Goal: Transaction & Acquisition: Purchase product/service

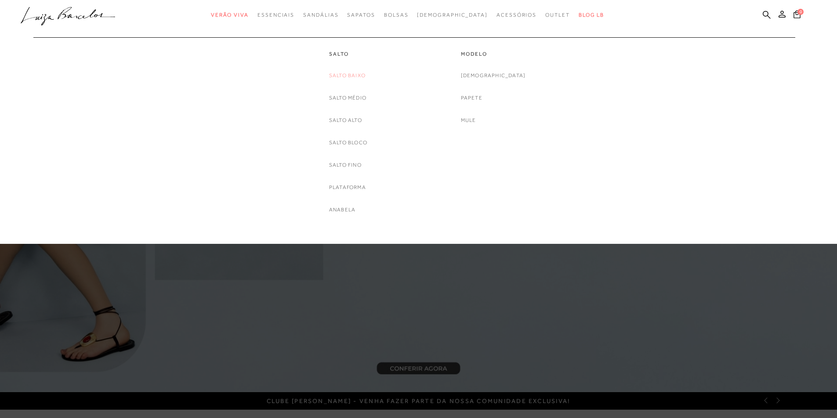
click at [349, 73] on link "Salto Baixo" at bounding box center [347, 75] width 36 height 9
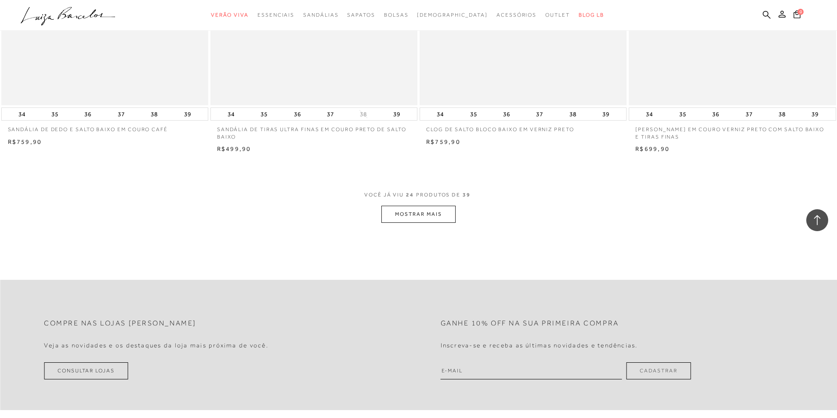
scroll to position [2152, 0]
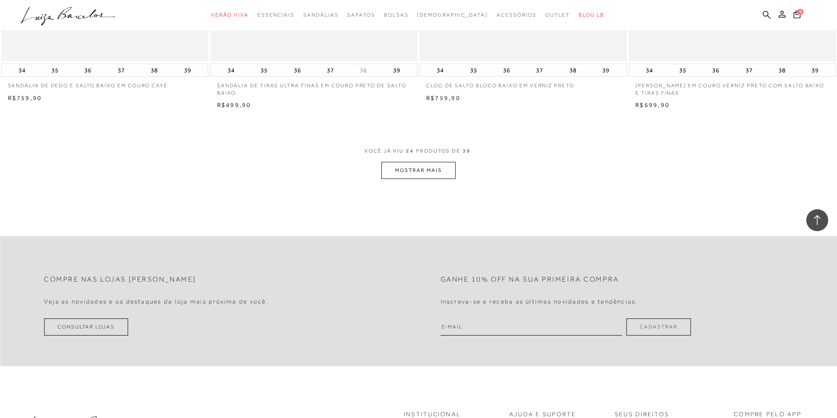
click at [426, 169] on button "MOSTRAR MAIS" at bounding box center [418, 170] width 74 height 17
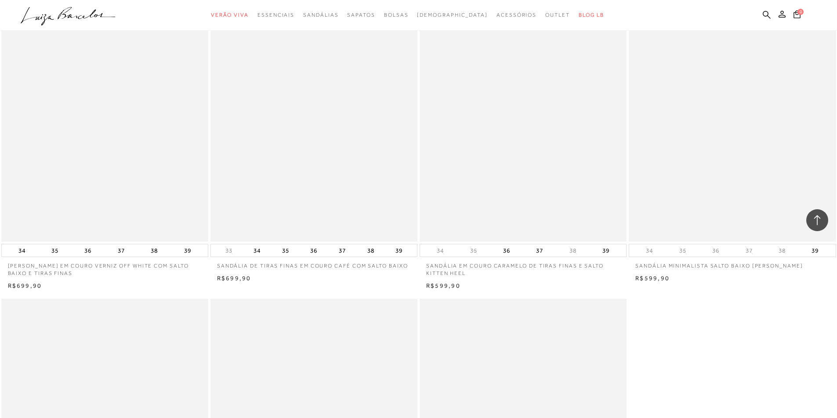
scroll to position [3030, 0]
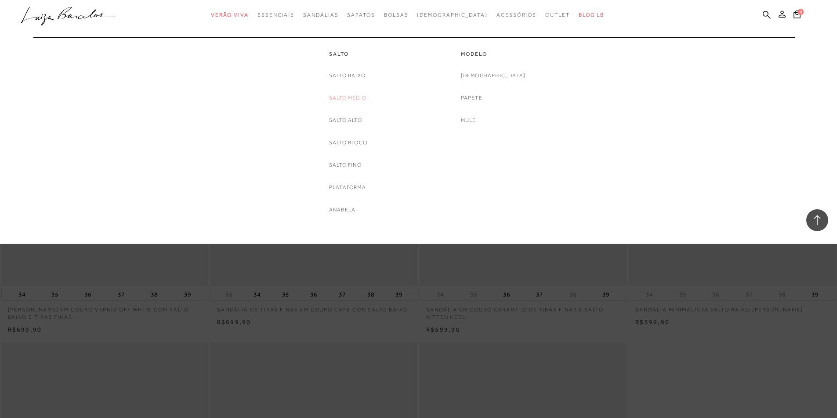
click at [348, 96] on link "Salto Médio" at bounding box center [347, 98] width 37 height 9
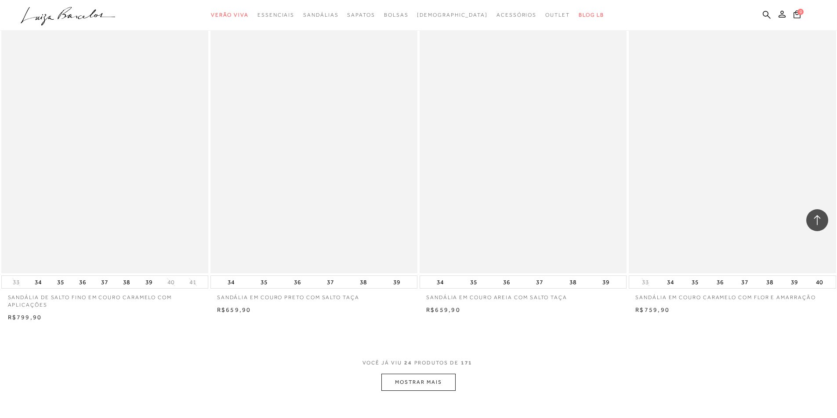
scroll to position [1976, 0]
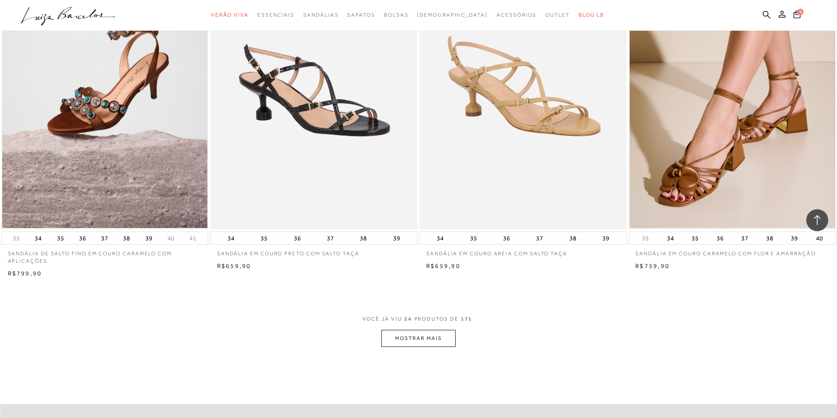
click at [418, 335] on button "MOSTRAR MAIS" at bounding box center [418, 338] width 74 height 17
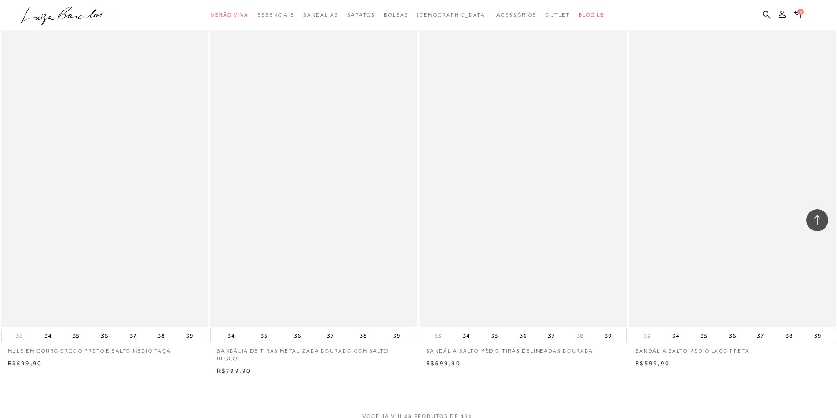
scroll to position [4347, 0]
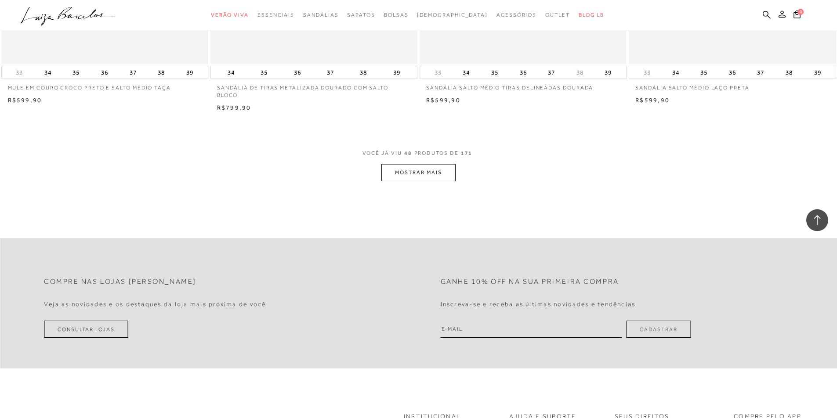
click at [420, 170] on button "MOSTRAR MAIS" at bounding box center [418, 172] width 74 height 17
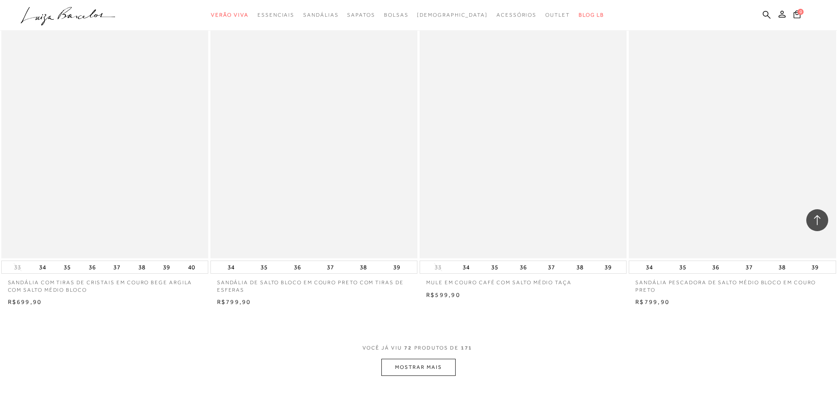
scroll to position [6411, 0]
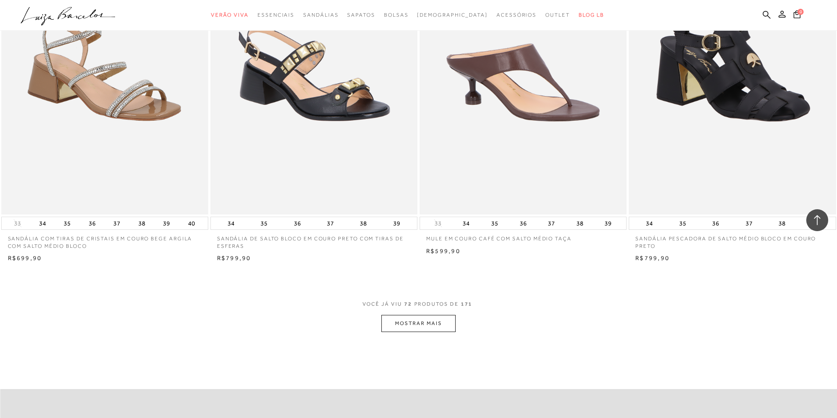
click at [433, 325] on button "MOSTRAR MAIS" at bounding box center [418, 323] width 74 height 17
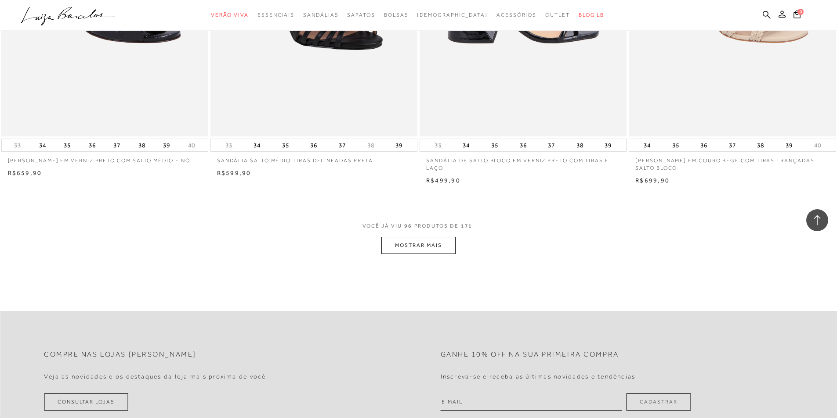
scroll to position [8826, 0]
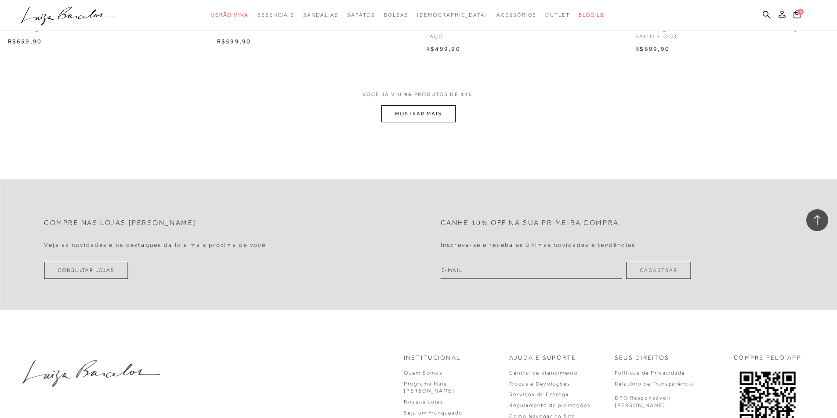
click at [447, 114] on button "MOSTRAR MAIS" at bounding box center [418, 113] width 74 height 17
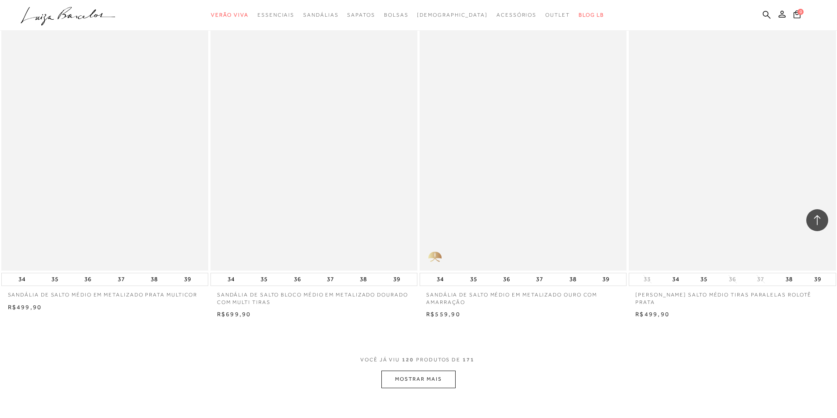
scroll to position [10802, 0]
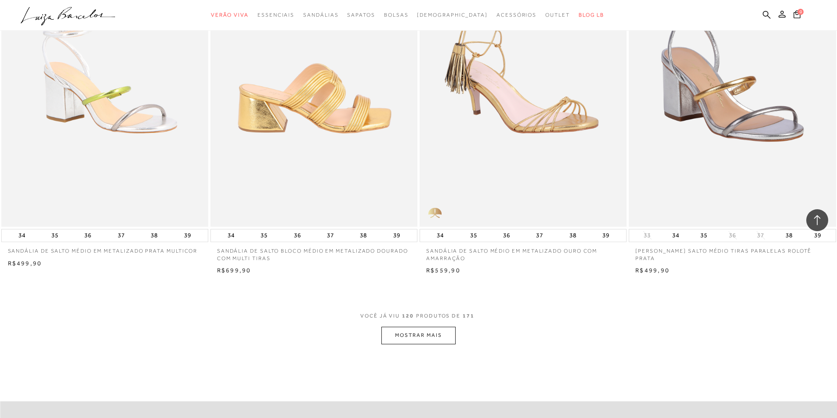
click at [423, 335] on button "MOSTRAR MAIS" at bounding box center [418, 335] width 74 height 17
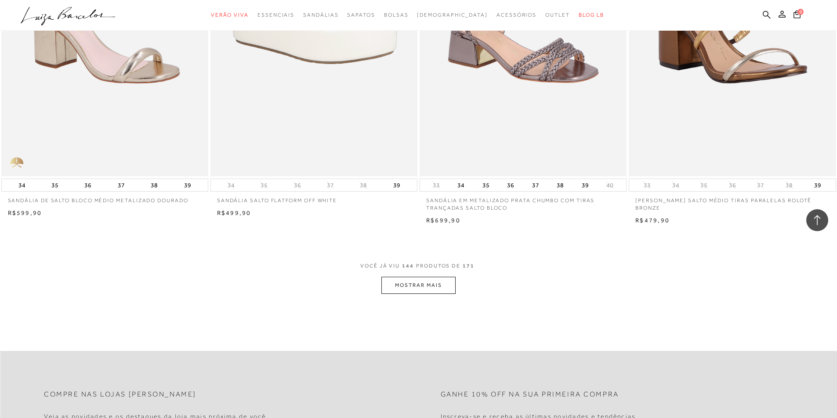
scroll to position [13217, 0]
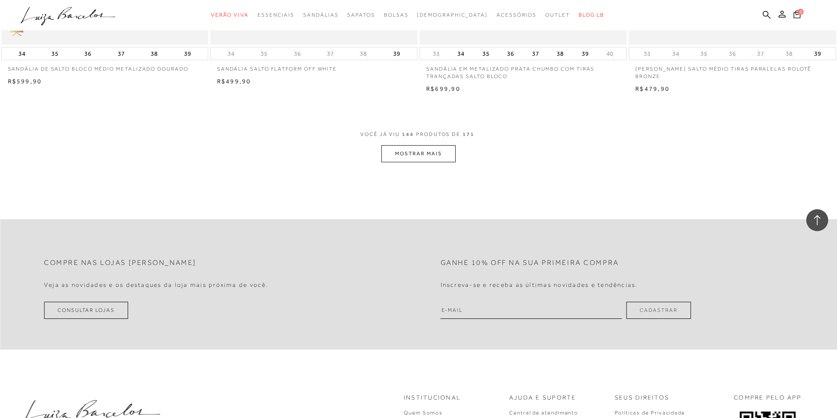
click at [412, 154] on button "MOSTRAR MAIS" at bounding box center [418, 153] width 74 height 17
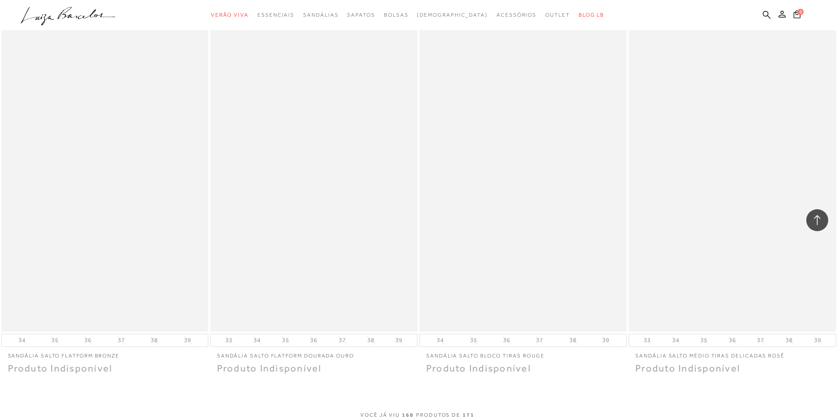
scroll to position [15413, 0]
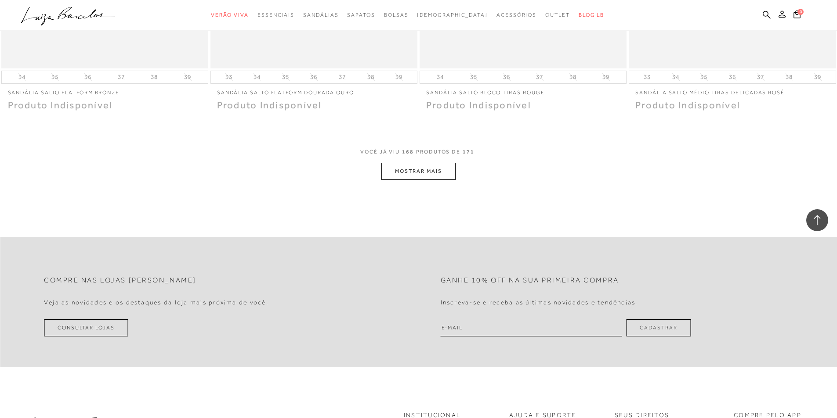
click at [431, 173] on button "MOSTRAR MAIS" at bounding box center [418, 171] width 74 height 17
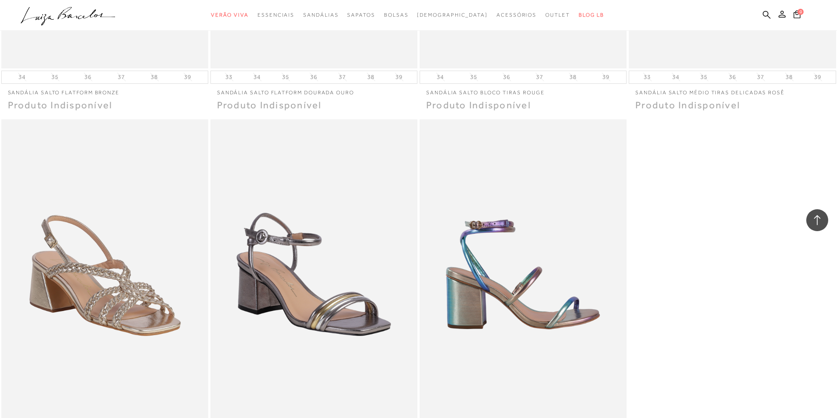
scroll to position [15149, 0]
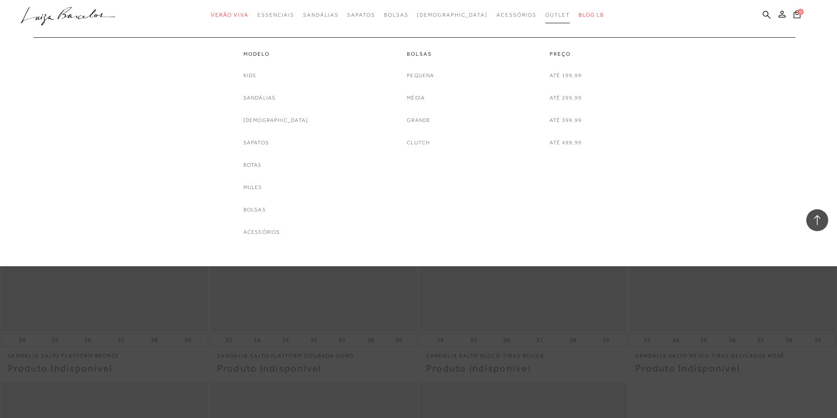
click at [545, 11] on link "Outlet" at bounding box center [557, 15] width 25 height 16
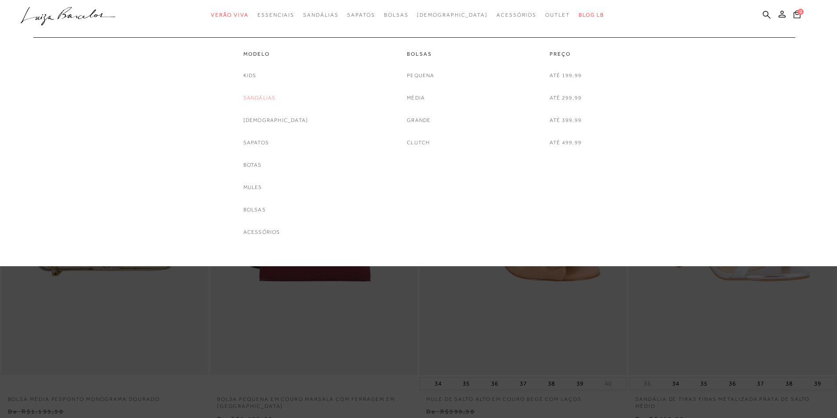
click at [276, 98] on link "Sandálias" at bounding box center [259, 98] width 32 height 9
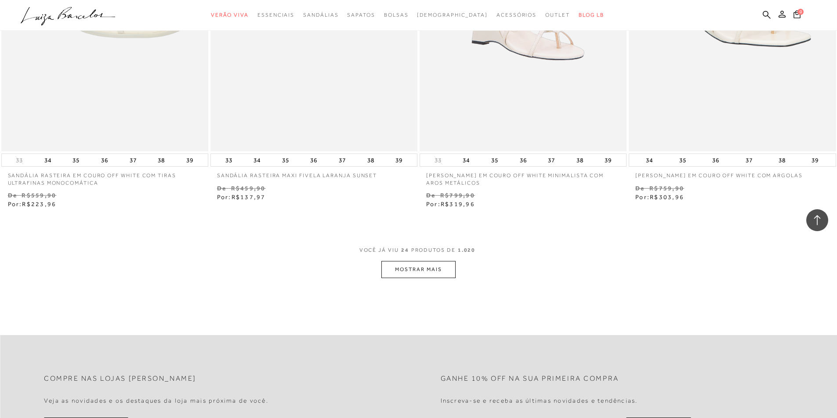
scroll to position [2152, 0]
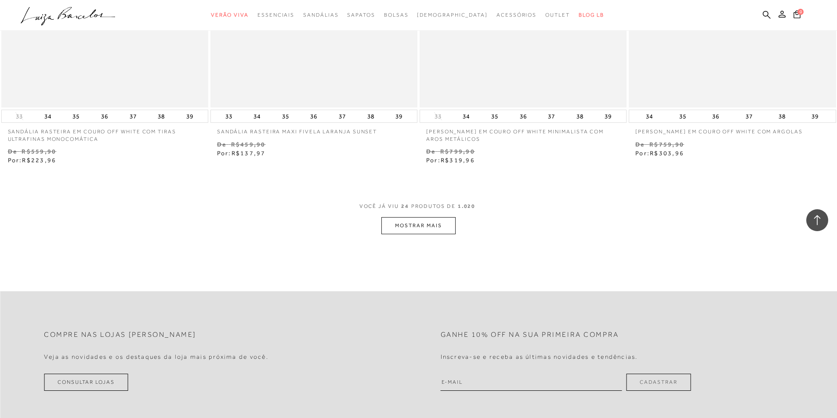
click at [441, 225] on button "MOSTRAR MAIS" at bounding box center [418, 225] width 74 height 17
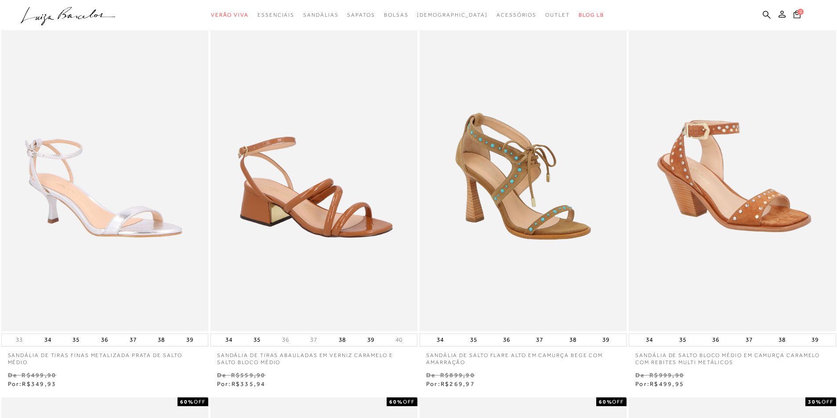
scroll to position [0, 0]
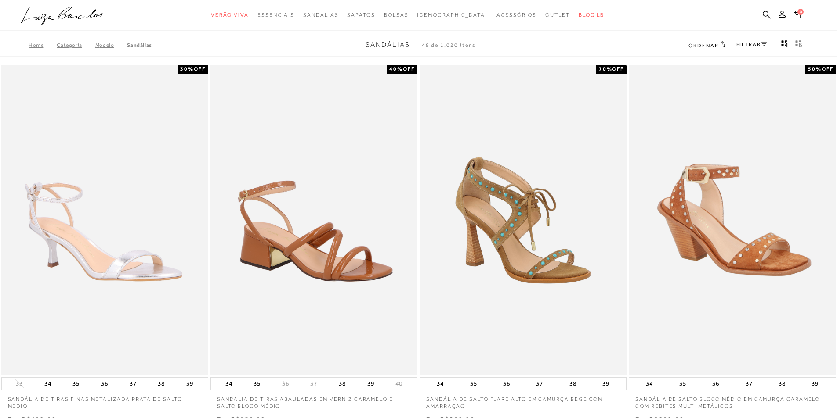
click at [748, 44] on link "FILTRAR" at bounding box center [751, 44] width 31 height 6
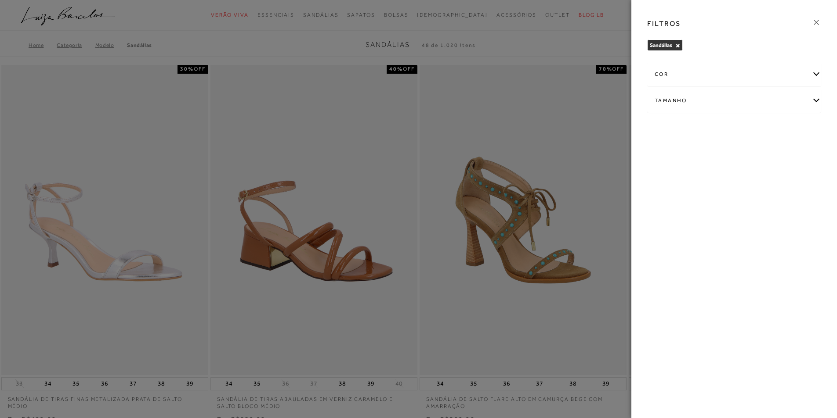
click at [814, 99] on div "Tamanho" at bounding box center [733, 100] width 173 height 23
click at [802, 152] on label "35" at bounding box center [796, 152] width 20 height 19
click at [793, 152] on input "35" at bounding box center [788, 153] width 9 height 9
checkbox input "true"
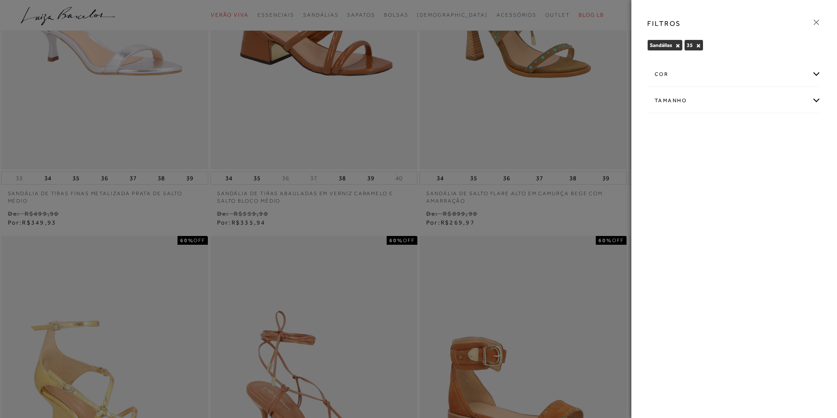
scroll to position [176, 0]
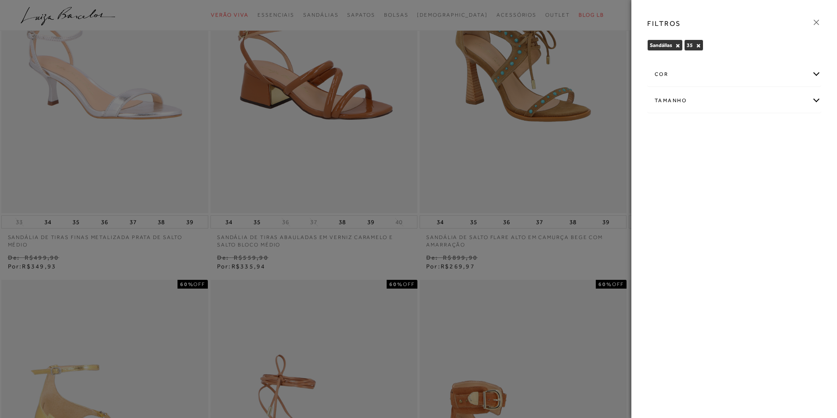
click at [600, 149] on div at bounding box center [418, 209] width 837 height 418
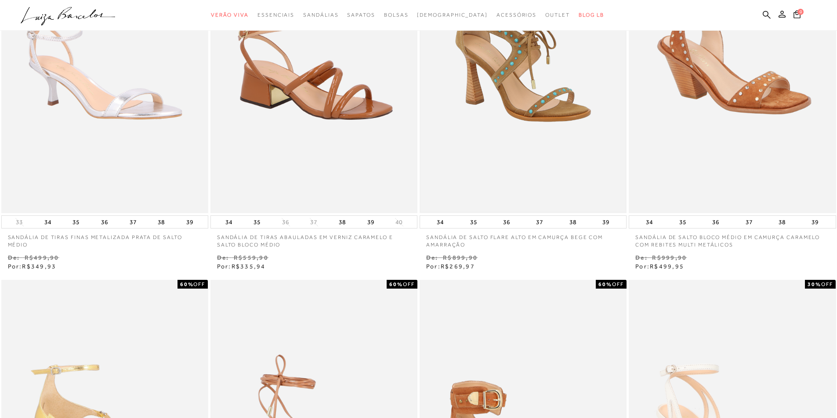
scroll to position [0, 0]
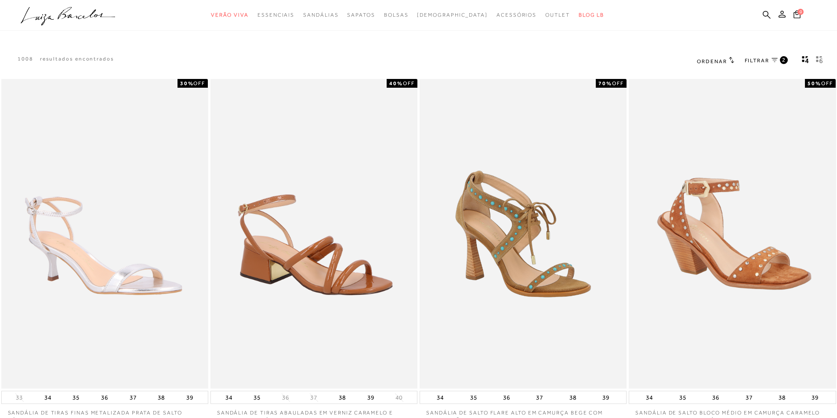
click at [783, 60] on span "2" at bounding box center [784, 59] width 4 height 7
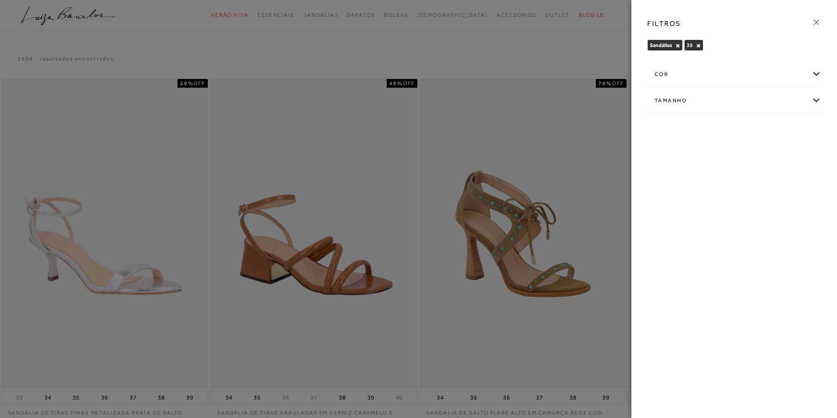
click at [816, 79] on div "cor" at bounding box center [733, 74] width 173 height 23
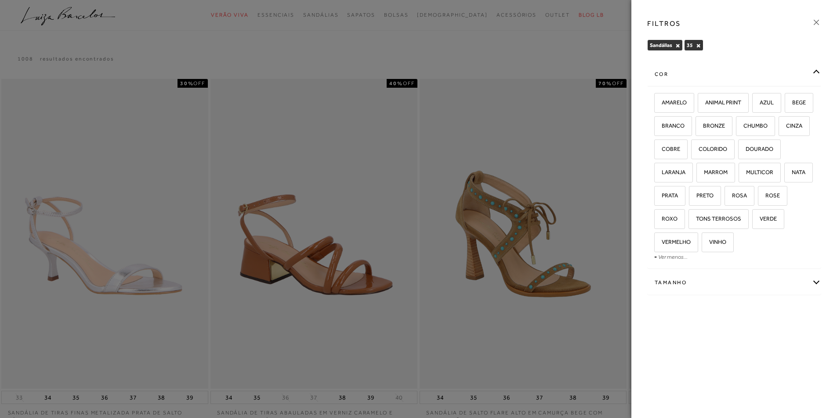
click at [816, 79] on div "cor" at bounding box center [733, 74] width 173 height 23
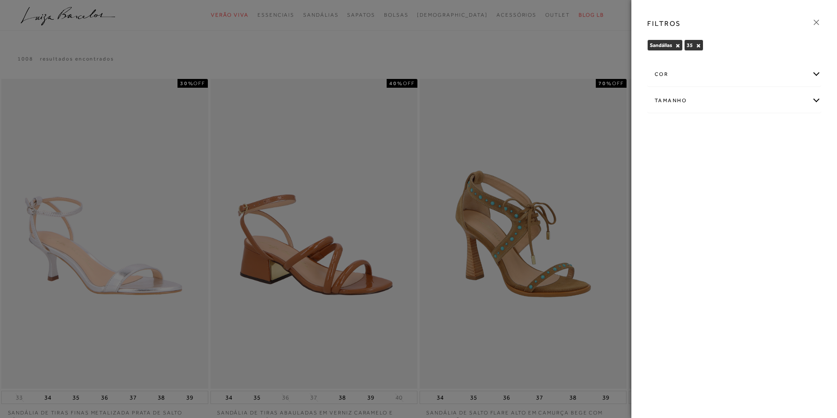
click at [812, 103] on div "Tamanho" at bounding box center [733, 100] width 173 height 23
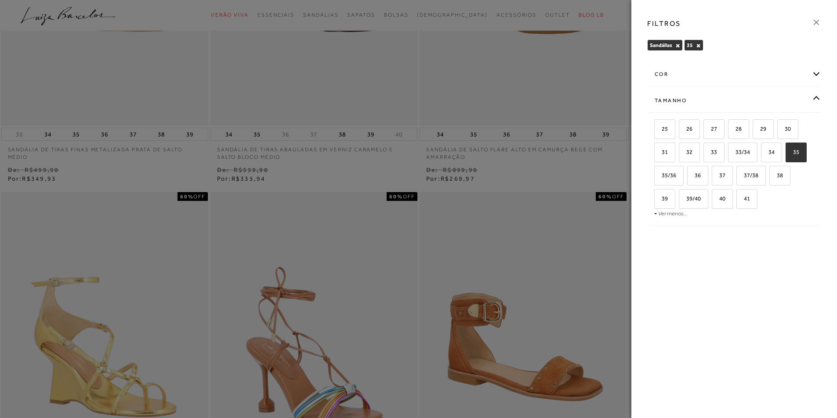
click at [825, 283] on div "FILTROS Sandálias × 35 × Limpar todos os refinamentos cor" at bounding box center [734, 209] width 206 height 418
click at [818, 21] on icon at bounding box center [815, 22] width 5 height 5
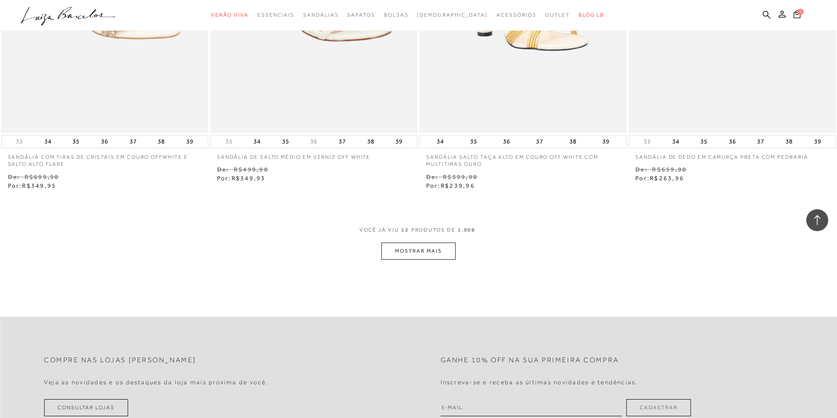
scroll to position [1054, 0]
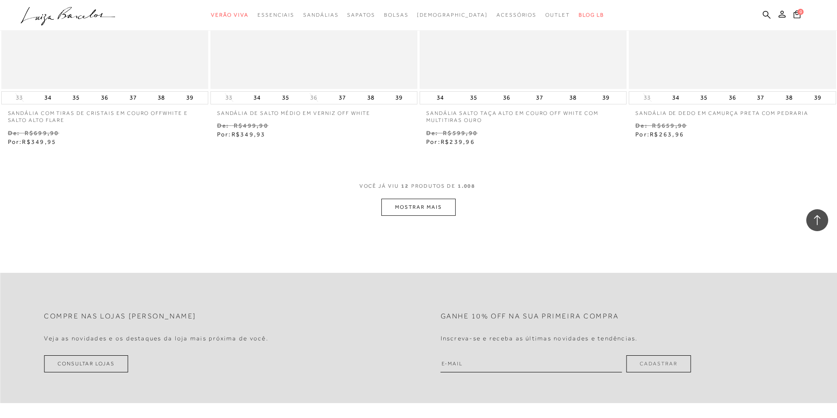
click at [443, 209] on button "MOSTRAR MAIS" at bounding box center [418, 207] width 74 height 17
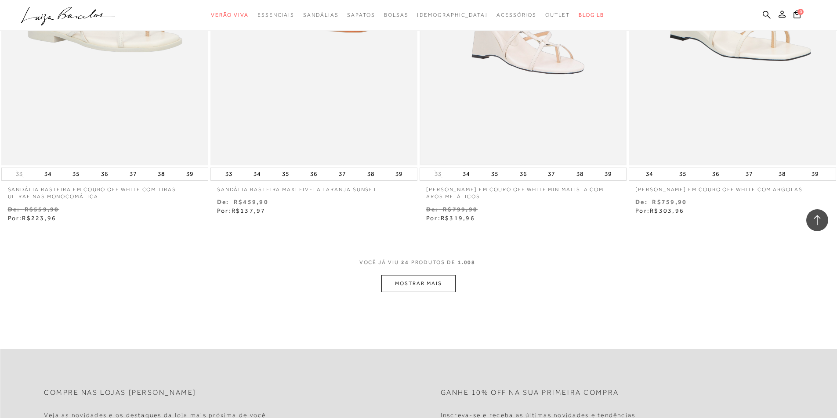
scroll to position [2239, 0]
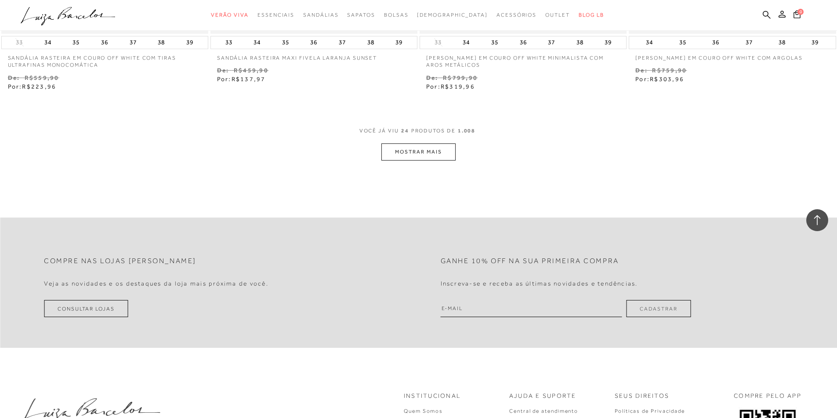
click at [433, 155] on button "MOSTRAR MAIS" at bounding box center [418, 152] width 74 height 17
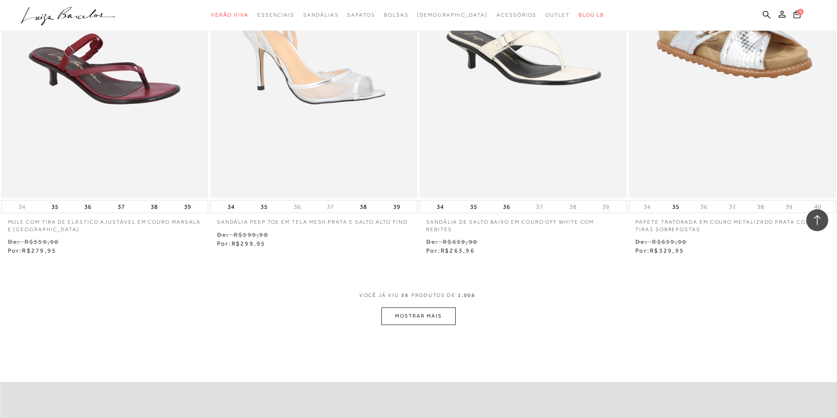
scroll to position [3249, 0]
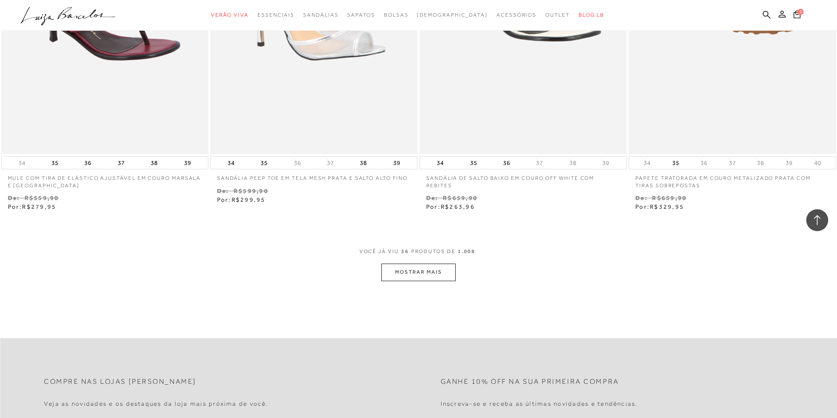
click at [436, 275] on button "MOSTRAR MAIS" at bounding box center [418, 272] width 74 height 17
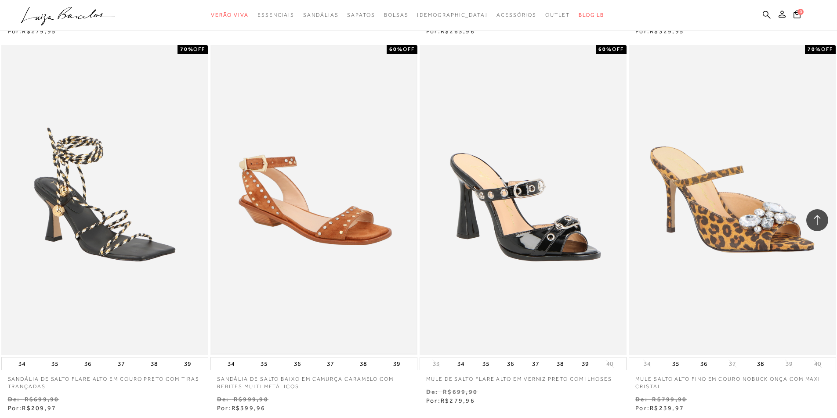
scroll to position [3513, 0]
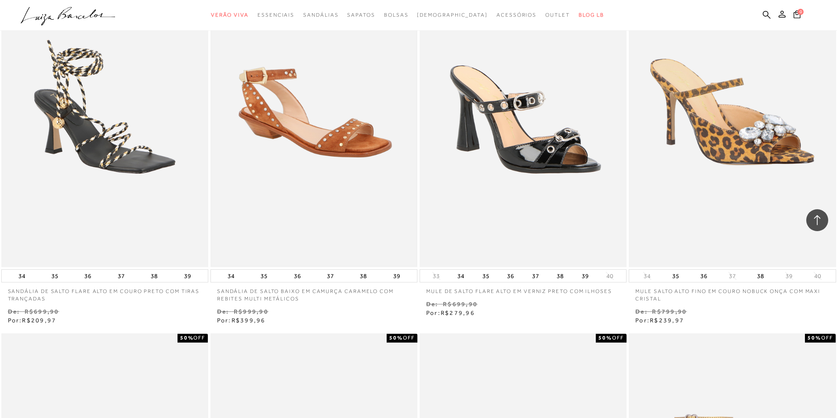
click at [322, 140] on img at bounding box center [313, 112] width 205 height 308
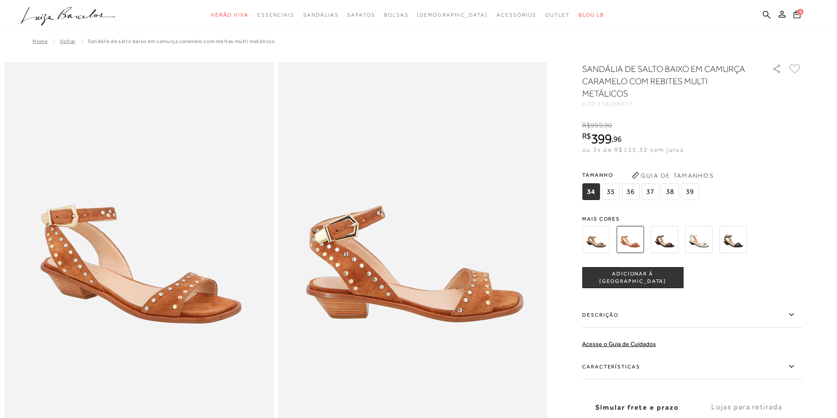
click at [599, 248] on img at bounding box center [595, 239] width 27 height 27
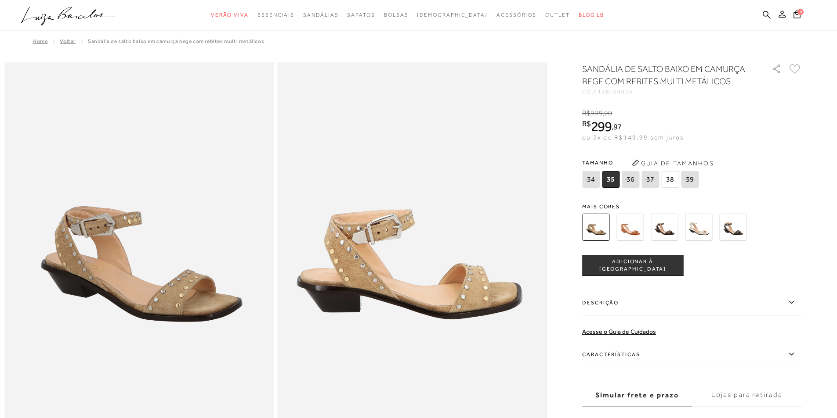
click at [632, 233] on img at bounding box center [629, 227] width 27 height 27
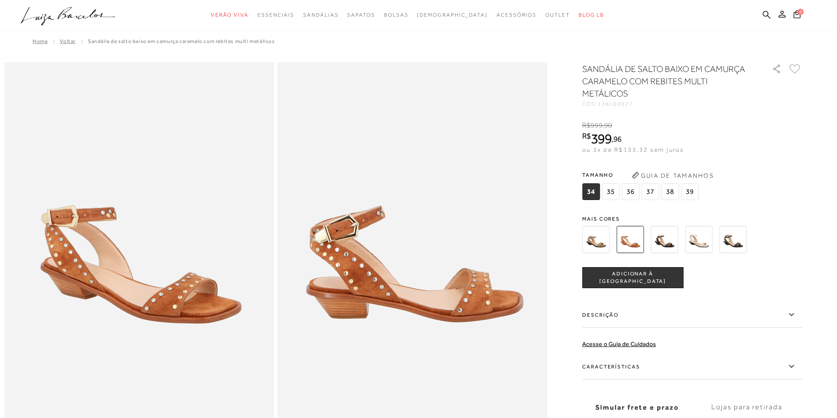
click at [671, 238] on img at bounding box center [663, 239] width 27 height 27
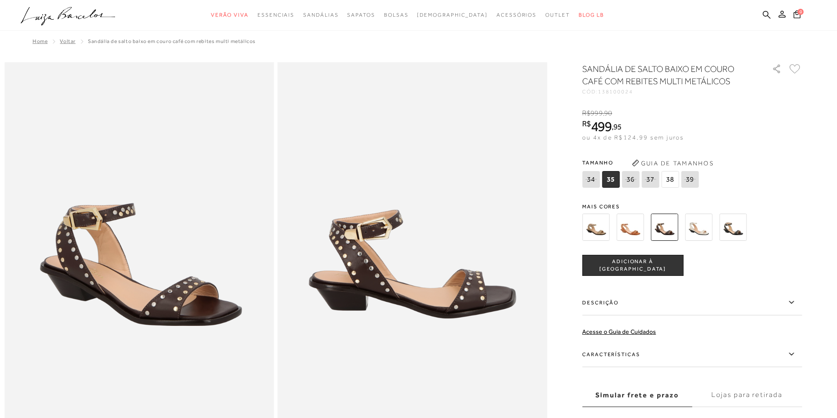
click at [698, 228] on img at bounding box center [698, 227] width 27 height 27
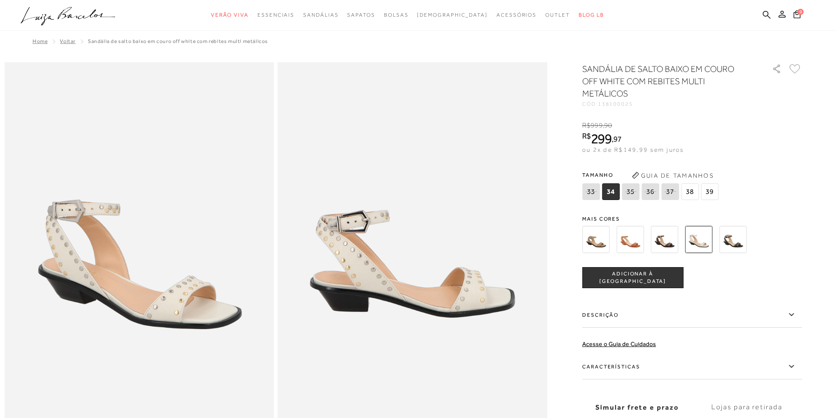
click at [736, 242] on img at bounding box center [732, 239] width 27 height 27
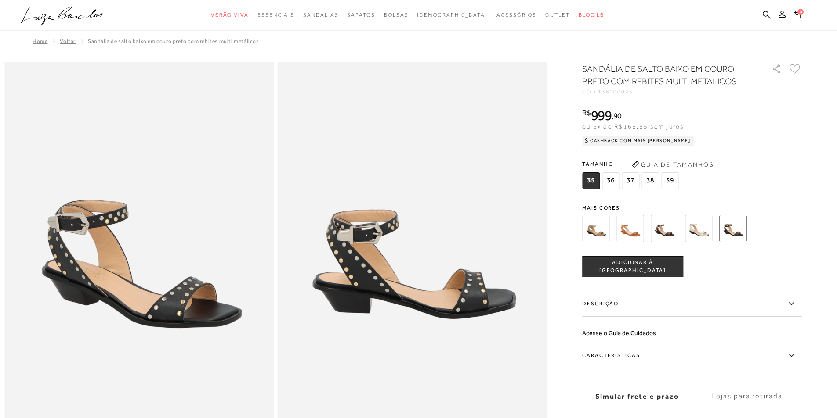
click at [599, 234] on img at bounding box center [595, 228] width 27 height 27
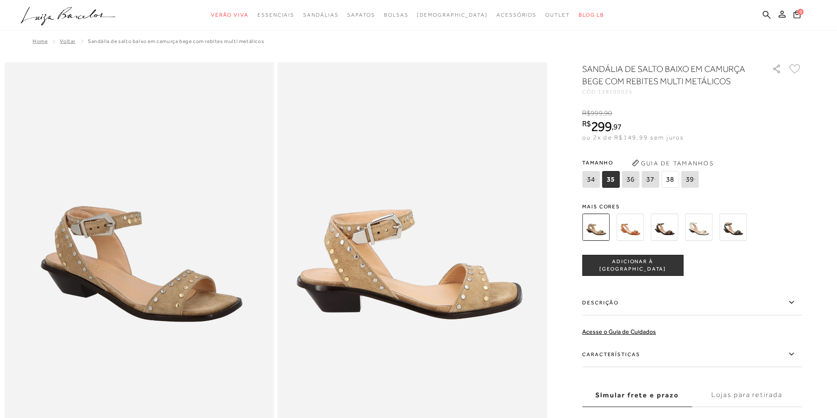
click at [633, 227] on img at bounding box center [629, 227] width 27 height 27
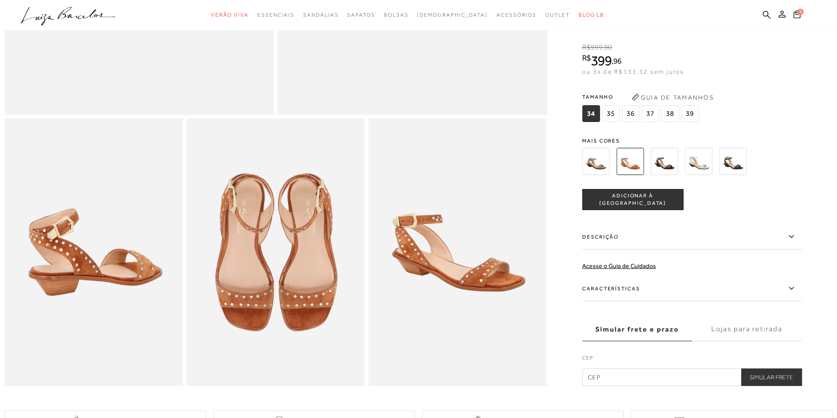
scroll to position [88, 0]
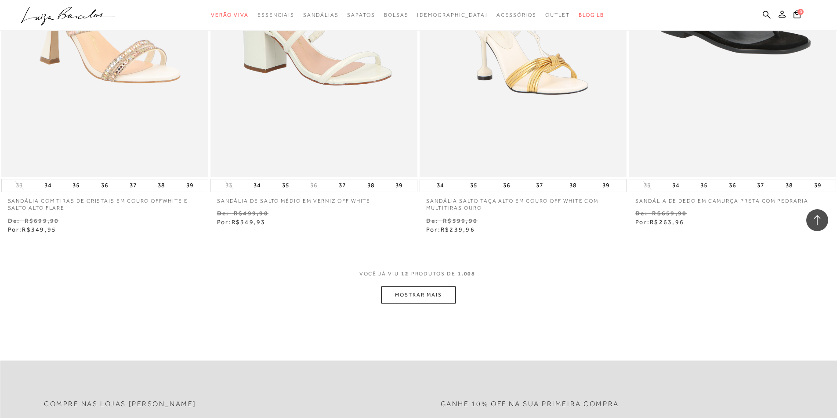
scroll to position [1098, 0]
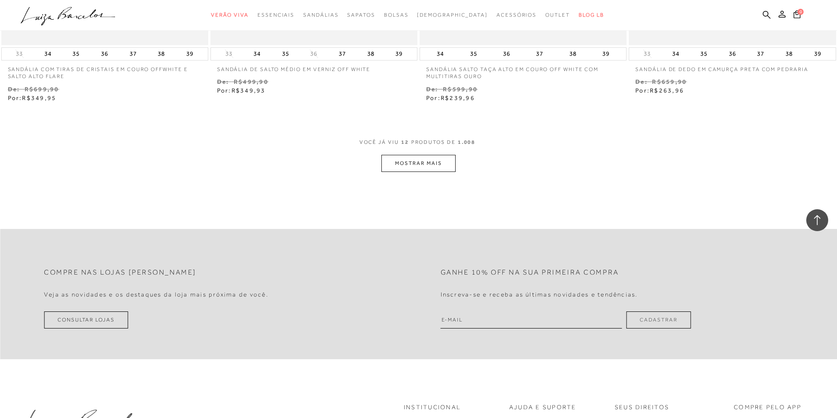
click at [448, 166] on button "MOSTRAR MAIS" at bounding box center [418, 163] width 74 height 17
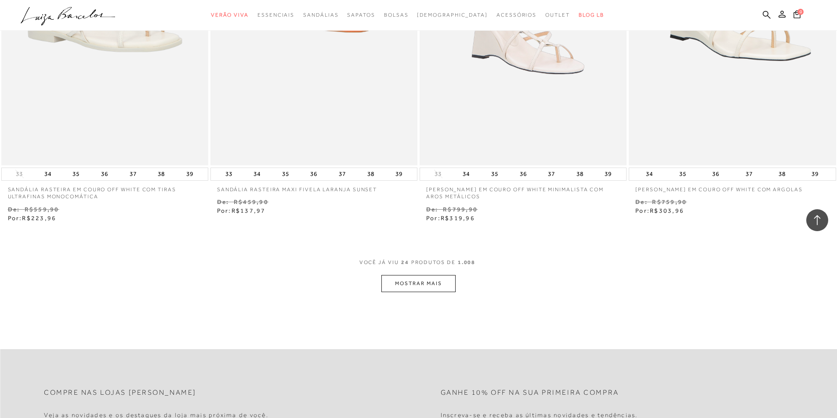
scroll to position [2152, 0]
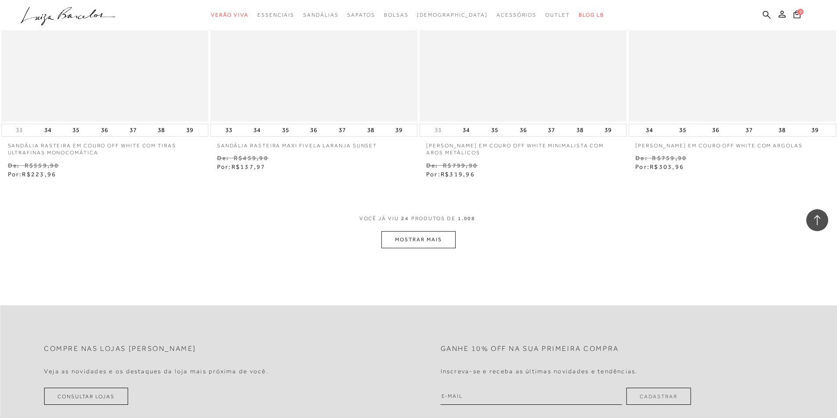
click at [439, 237] on button "MOSTRAR MAIS" at bounding box center [418, 239] width 74 height 17
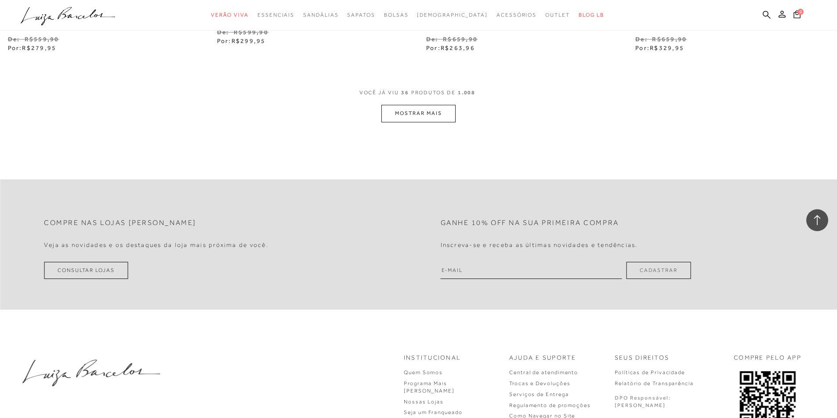
scroll to position [3277, 0]
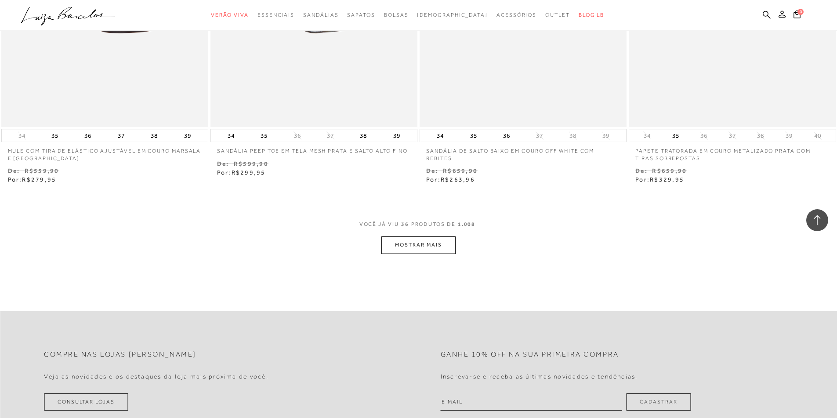
click at [437, 250] on button "MOSTRAR MAIS" at bounding box center [418, 245] width 74 height 17
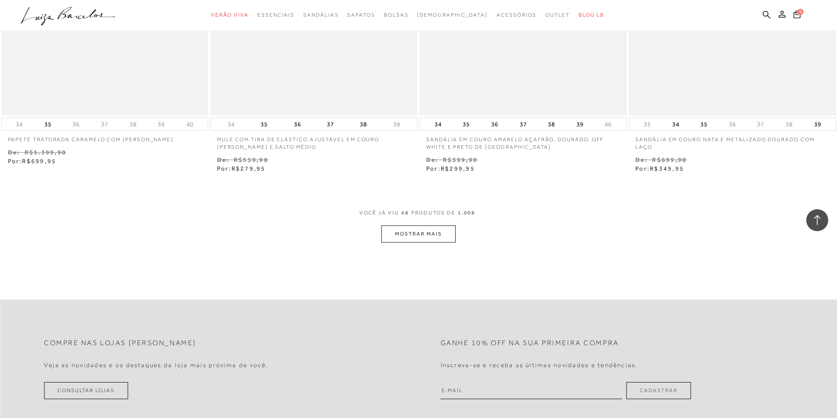
scroll to position [4550, 0]
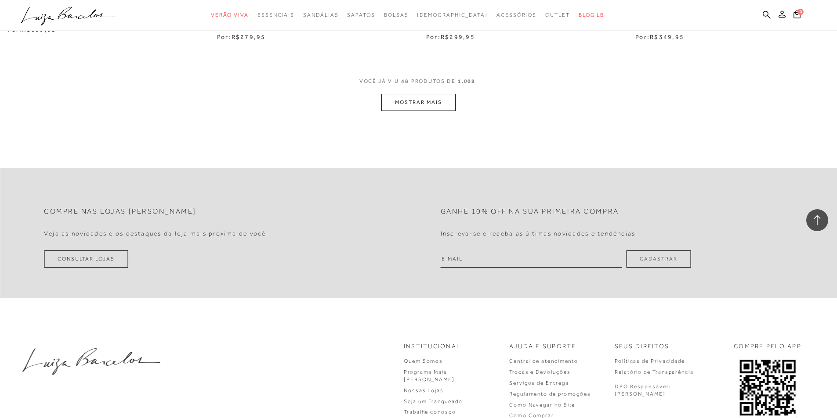
click at [427, 102] on button "MOSTRAR MAIS" at bounding box center [418, 102] width 74 height 17
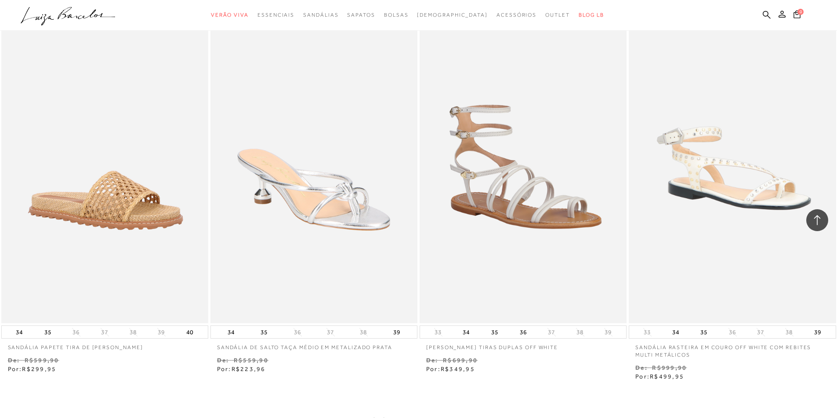
scroll to position [5604, 0]
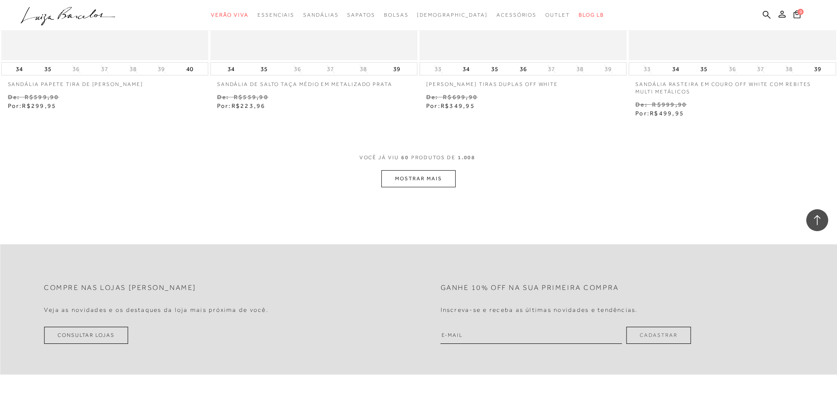
click at [441, 178] on button "MOSTRAR MAIS" at bounding box center [418, 178] width 74 height 17
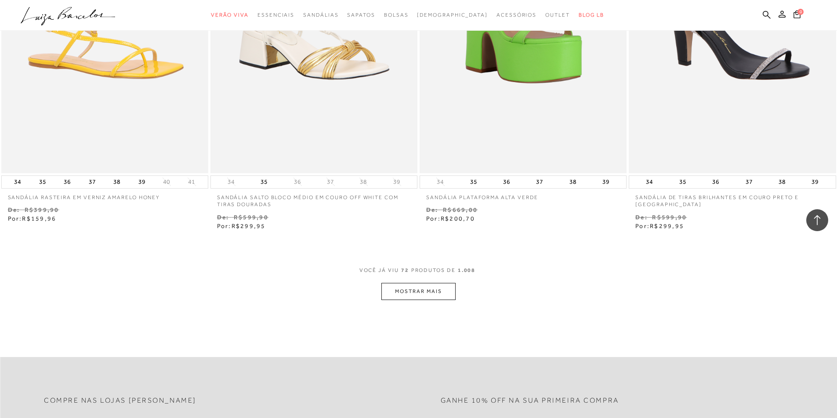
scroll to position [6658, 0]
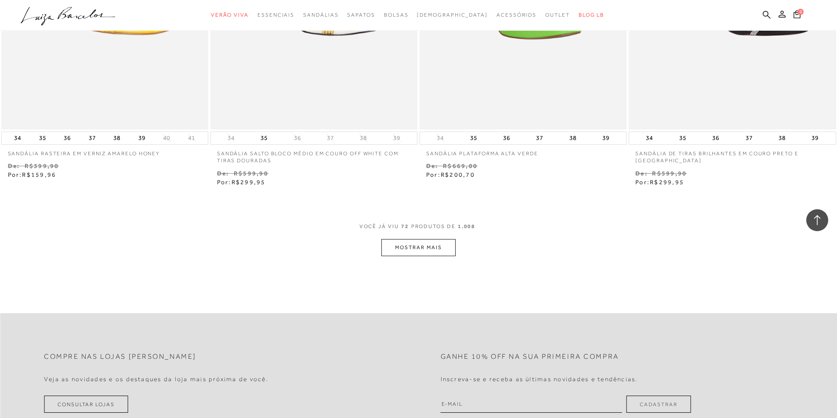
click at [439, 247] on button "MOSTRAR MAIS" at bounding box center [418, 247] width 74 height 17
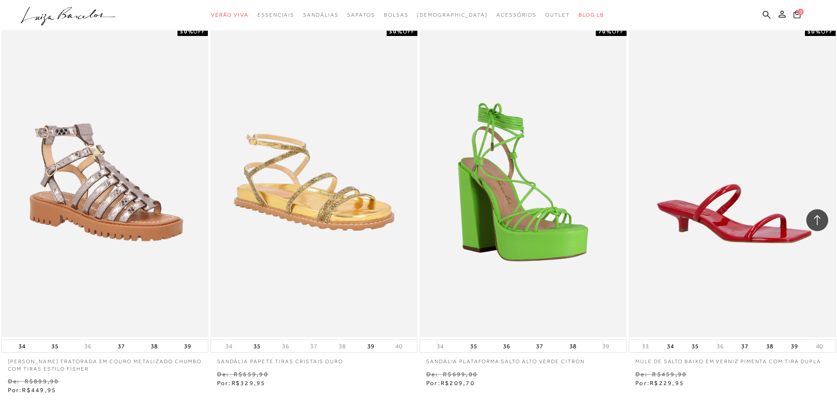
scroll to position [7843, 0]
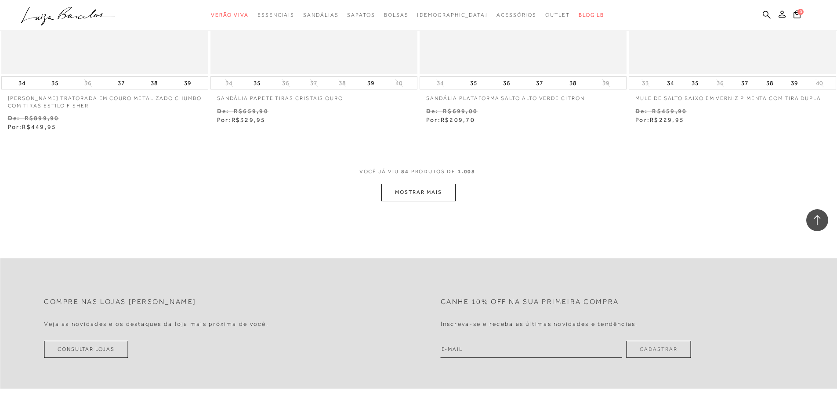
click at [449, 186] on button "MOSTRAR MAIS" at bounding box center [418, 192] width 74 height 17
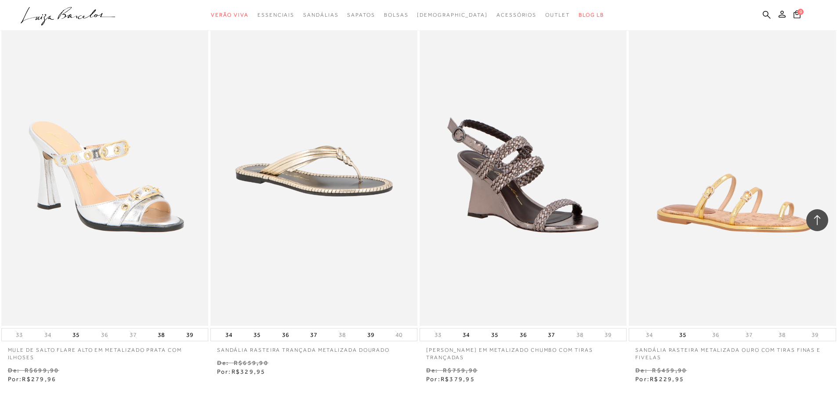
scroll to position [8985, 0]
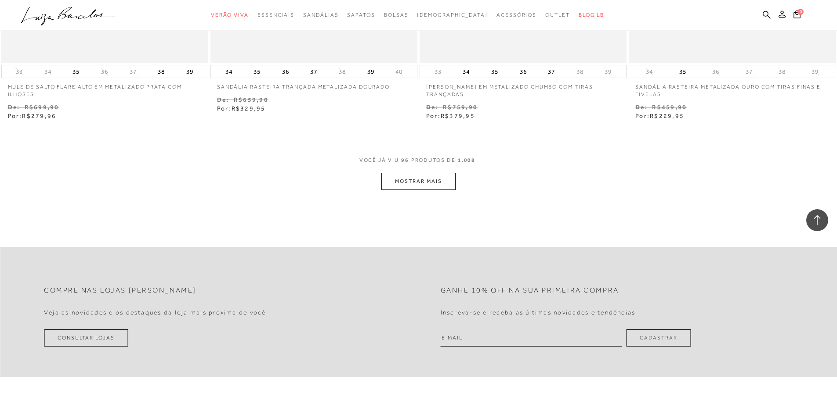
click at [425, 177] on button "MOSTRAR MAIS" at bounding box center [418, 181] width 74 height 17
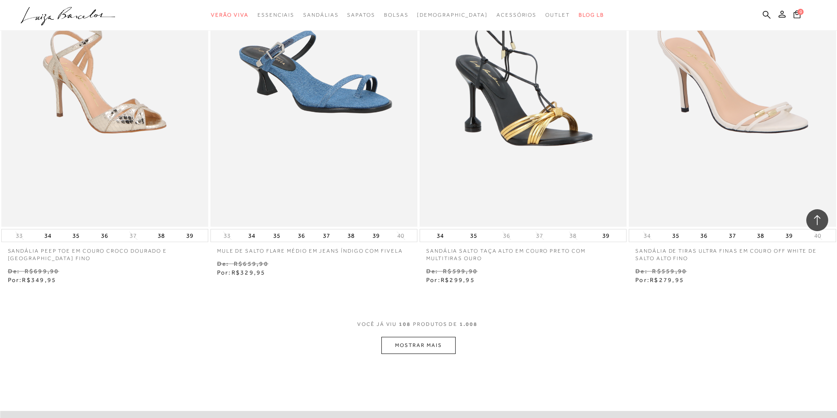
scroll to position [10215, 0]
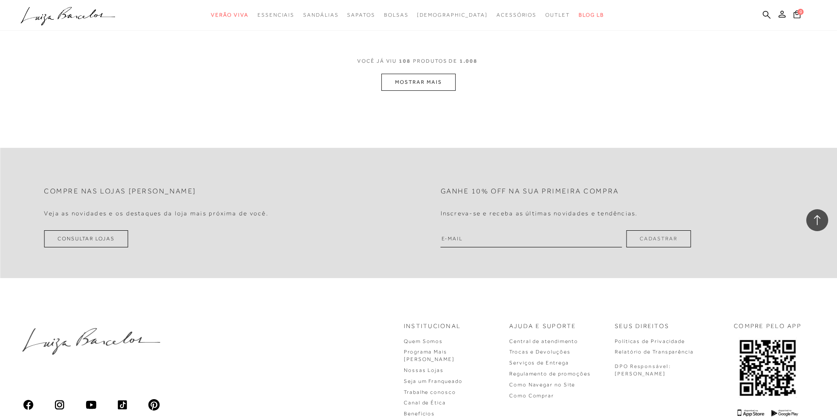
click at [437, 74] on button "MOSTRAR MAIS" at bounding box center [418, 82] width 74 height 17
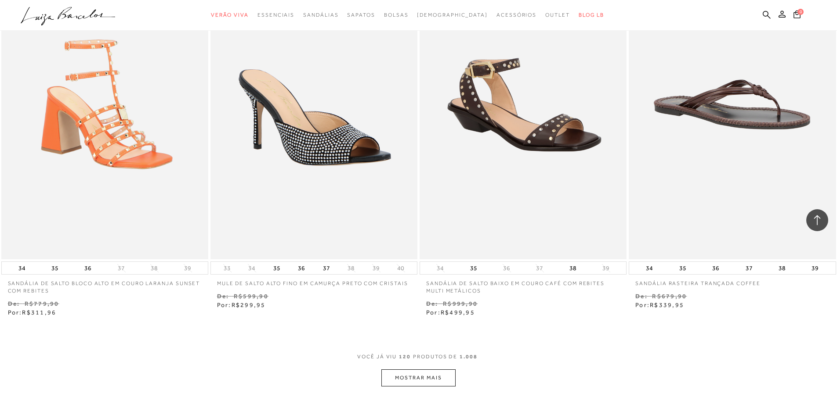
scroll to position [11312, 0]
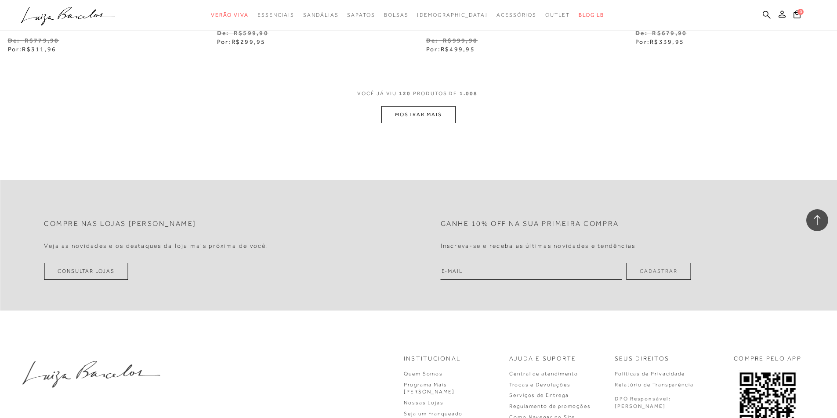
click at [419, 113] on button "MOSTRAR MAIS" at bounding box center [418, 114] width 74 height 17
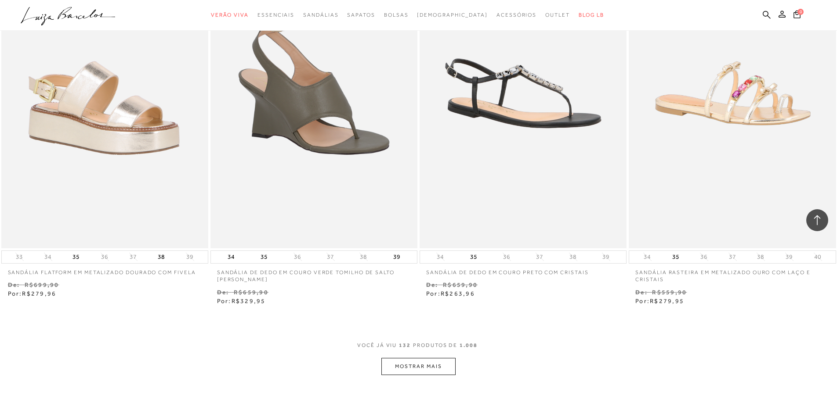
scroll to position [12235, 0]
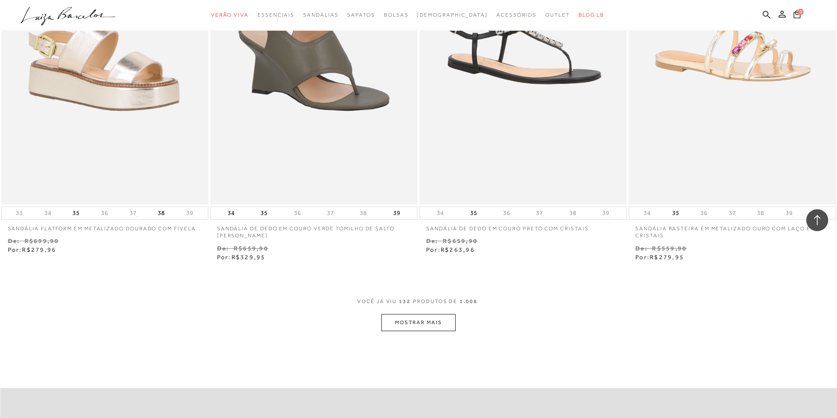
click at [428, 314] on button "MOSTRAR MAIS" at bounding box center [418, 322] width 74 height 17
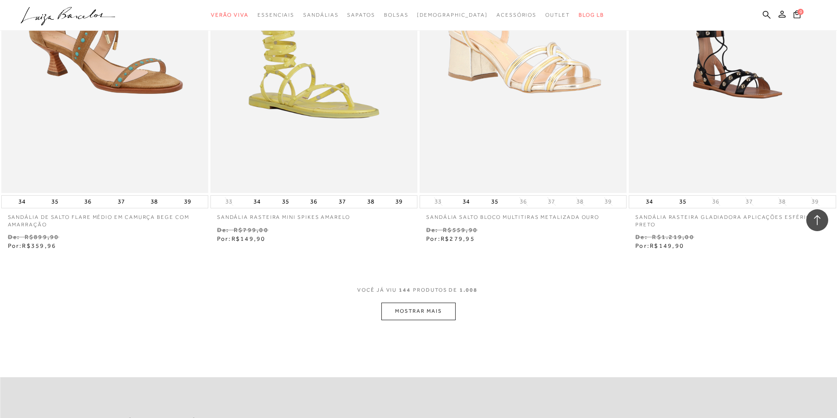
scroll to position [13508, 0]
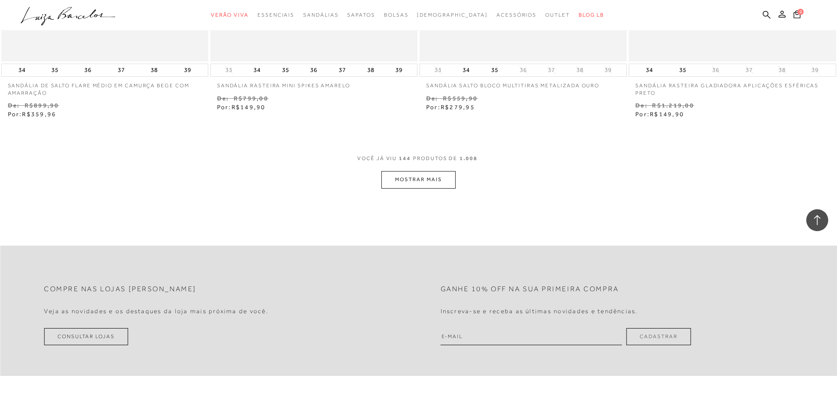
click at [440, 178] on button "MOSTRAR MAIS" at bounding box center [418, 179] width 74 height 17
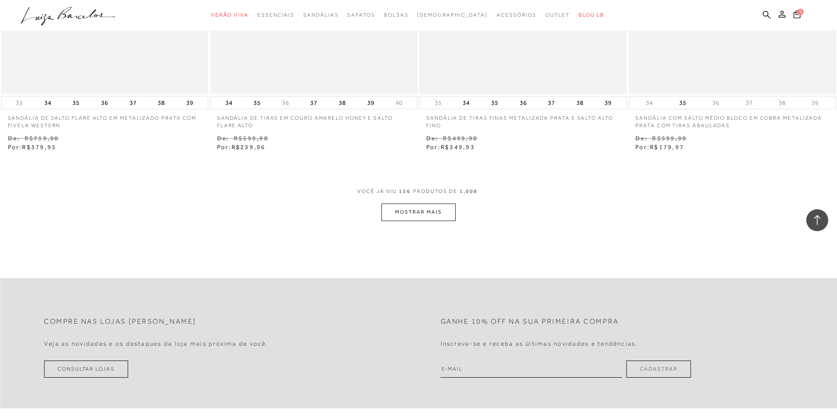
scroll to position [14650, 0]
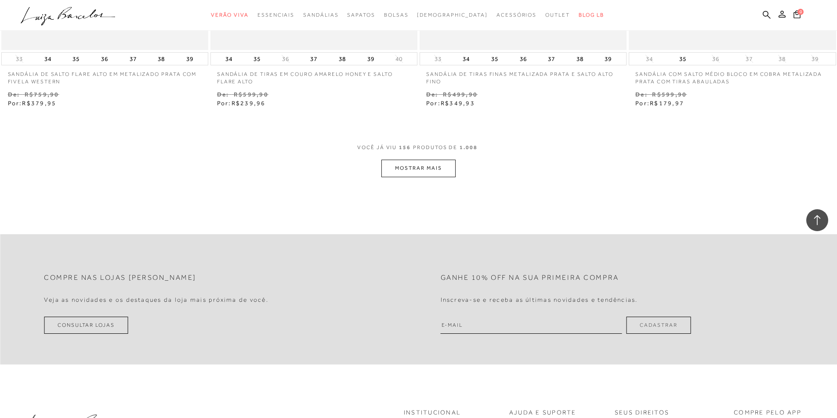
click at [427, 160] on button "MOSTRAR MAIS" at bounding box center [418, 168] width 74 height 17
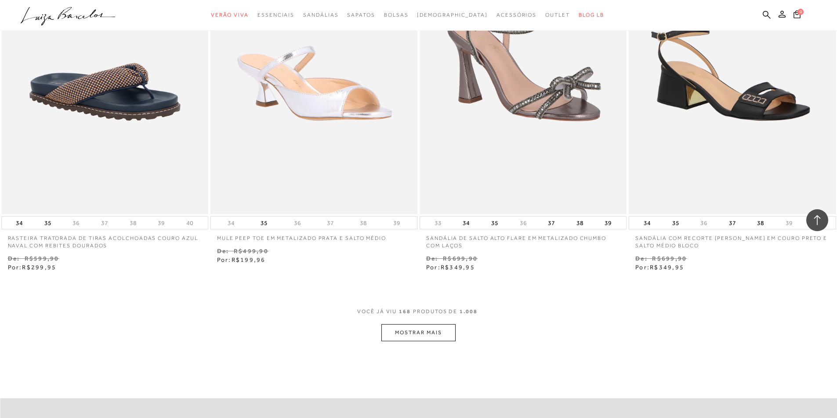
scroll to position [15660, 0]
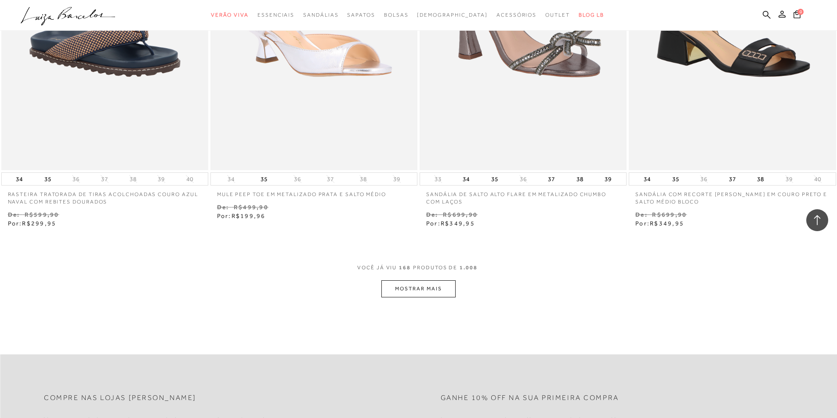
click at [414, 282] on button "MOSTRAR MAIS" at bounding box center [418, 289] width 74 height 17
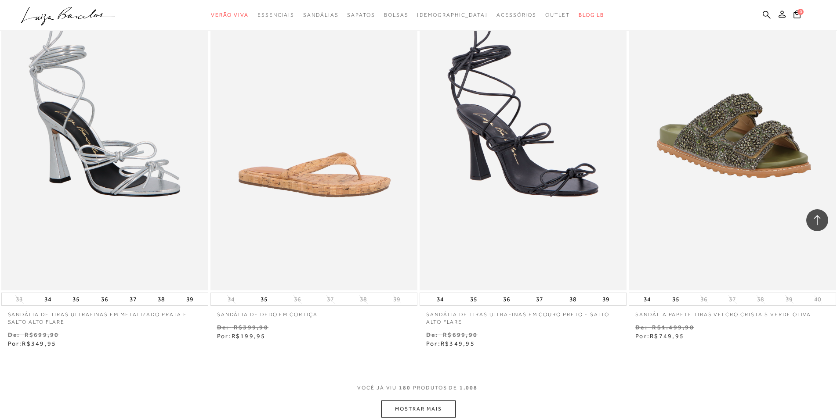
scroll to position [16757, 0]
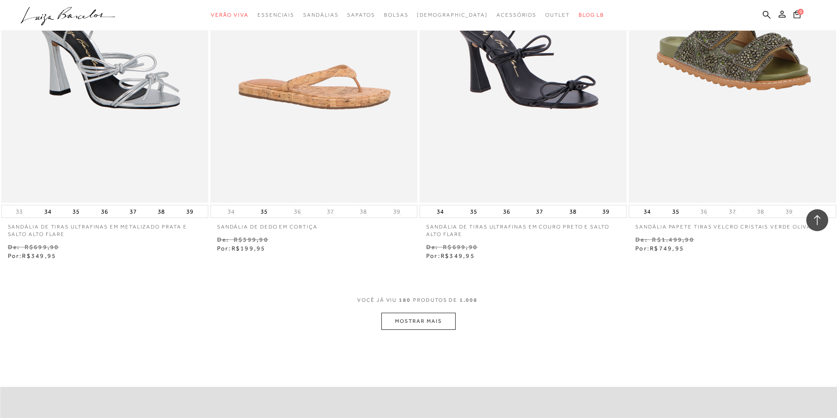
click at [414, 317] on button "MOSTRAR MAIS" at bounding box center [418, 321] width 74 height 17
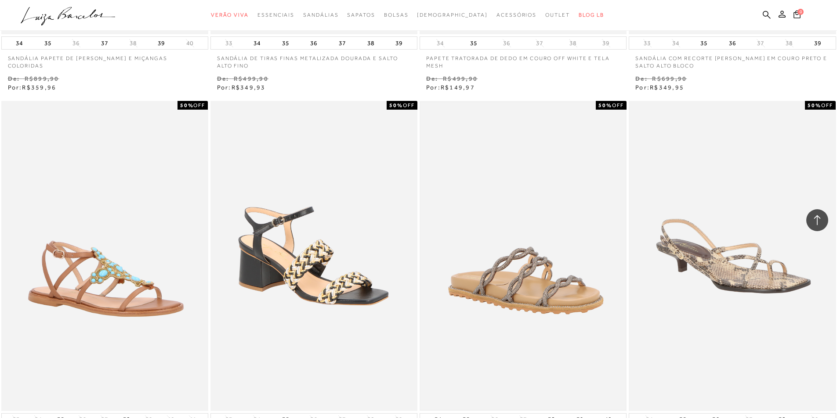
scroll to position [17855, 0]
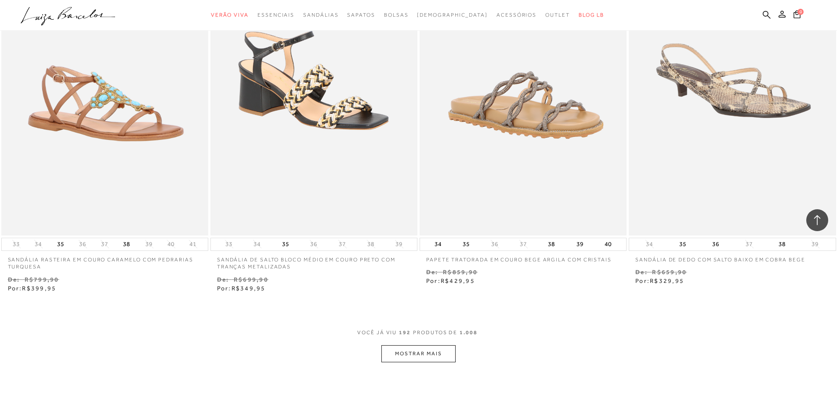
click at [441, 346] on button "MOSTRAR MAIS" at bounding box center [418, 354] width 74 height 17
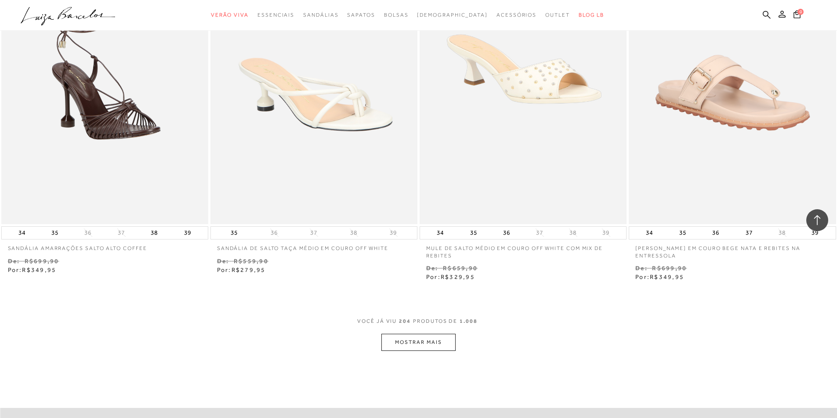
scroll to position [19129, 0]
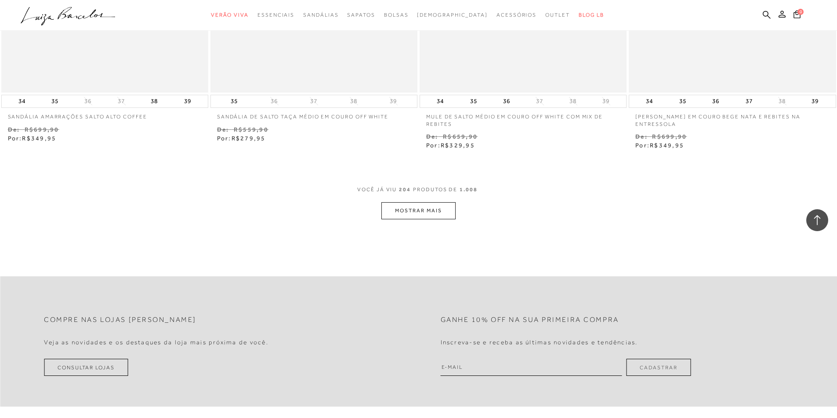
click at [435, 202] on button "MOSTRAR MAIS" at bounding box center [418, 210] width 74 height 17
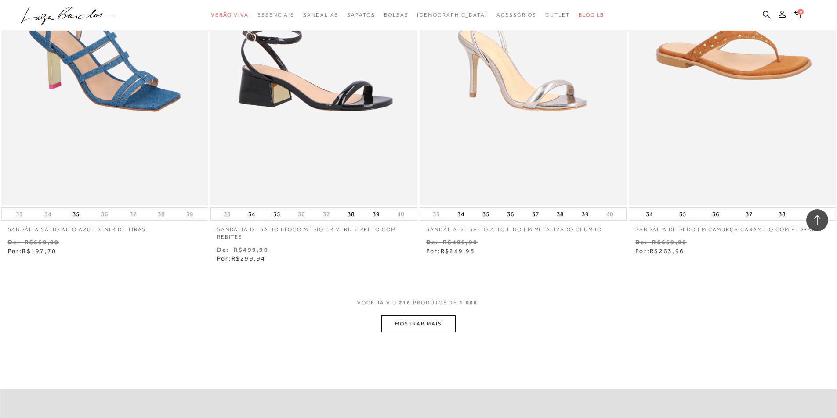
scroll to position [20182, 0]
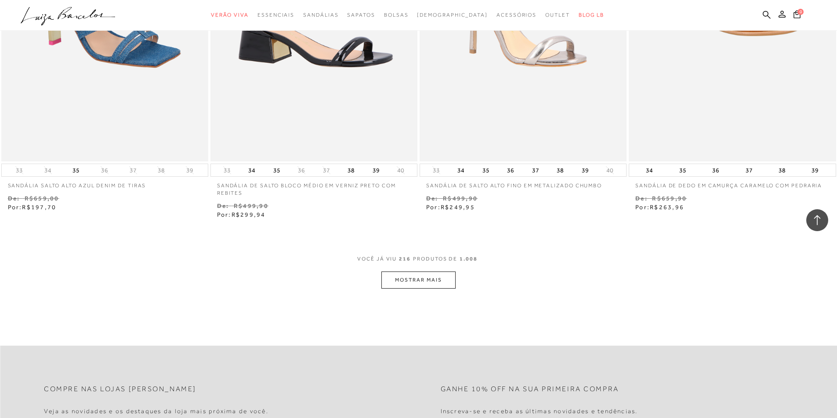
click at [422, 274] on button "MOSTRAR MAIS" at bounding box center [418, 280] width 74 height 17
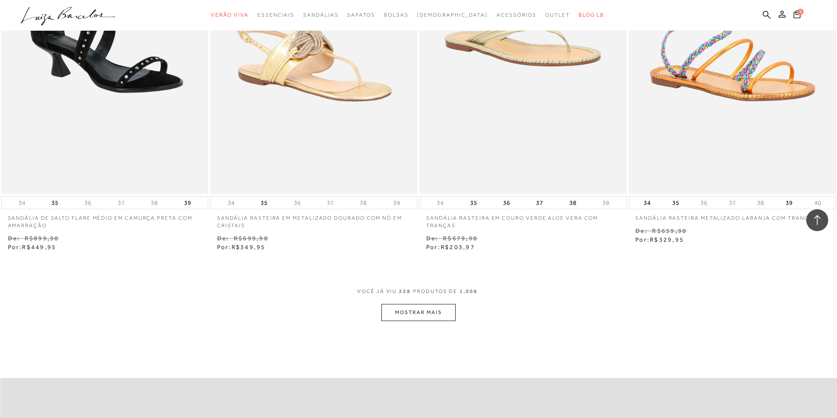
scroll to position [21324, 0]
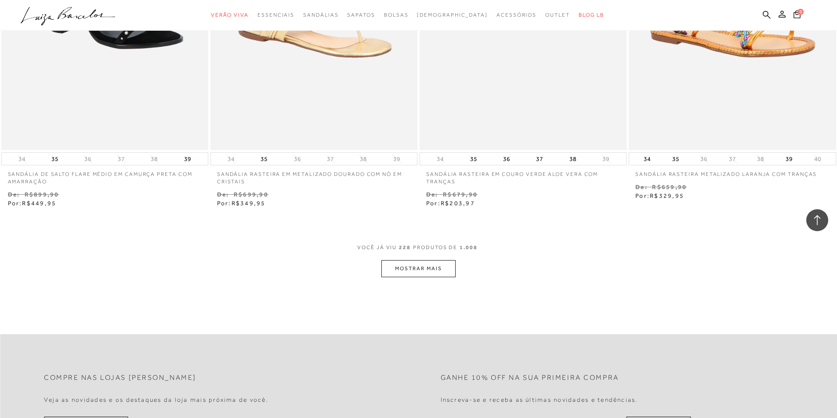
click at [423, 263] on button "MOSTRAR MAIS" at bounding box center [418, 268] width 74 height 17
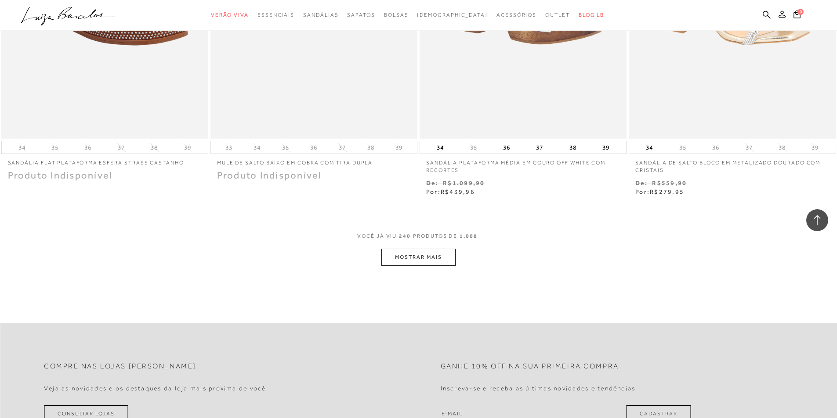
scroll to position [22510, 0]
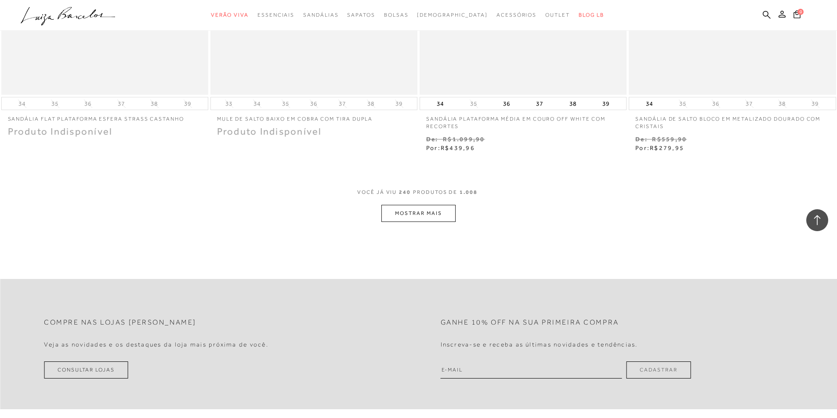
click at [414, 211] on button "MOSTRAR MAIS" at bounding box center [418, 213] width 74 height 17
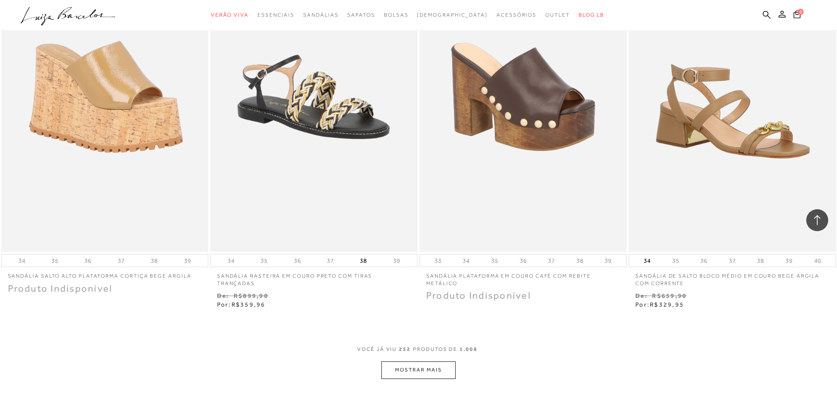
scroll to position [23651, 0]
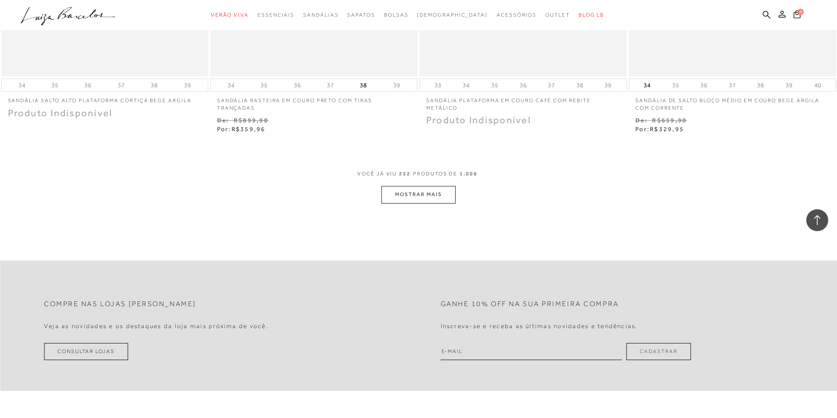
click at [402, 186] on button "MOSTRAR MAIS" at bounding box center [418, 194] width 74 height 17
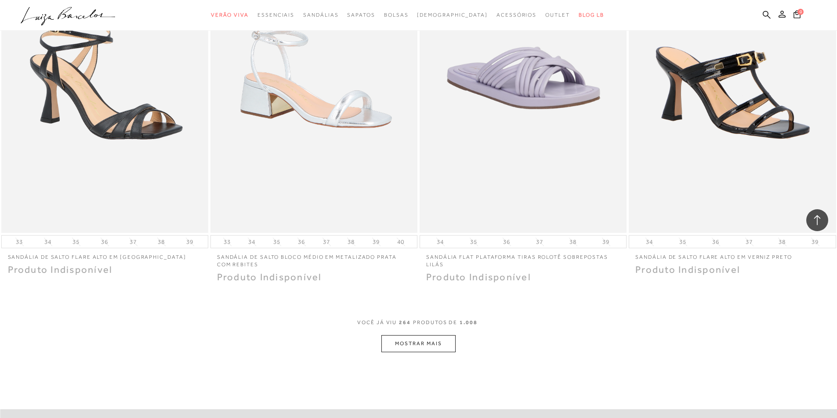
scroll to position [24749, 0]
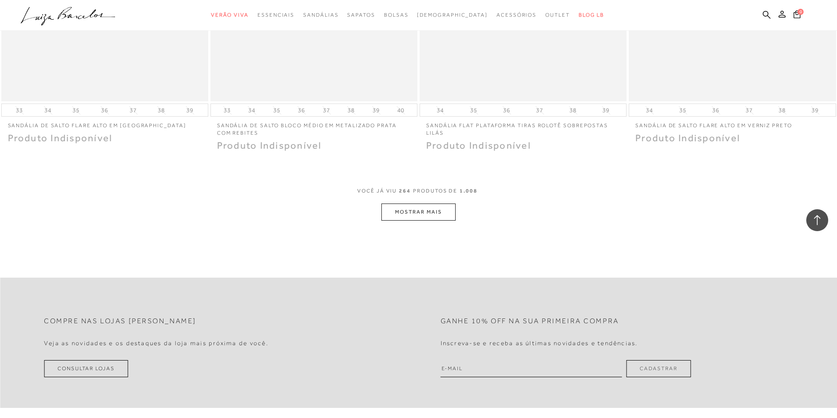
click at [414, 206] on button "MOSTRAR MAIS" at bounding box center [418, 212] width 74 height 17
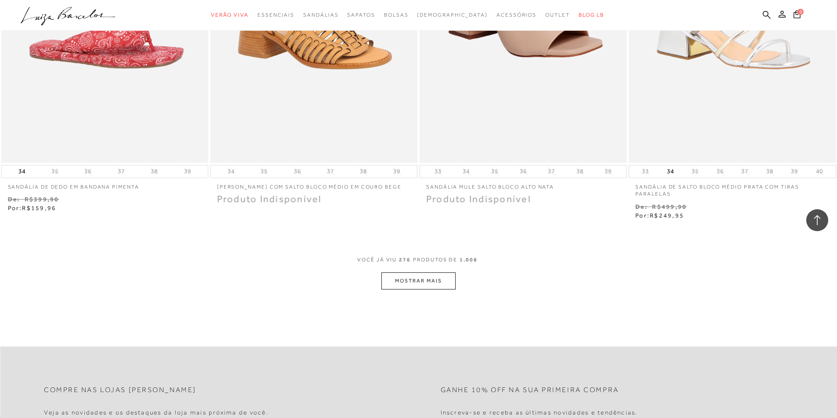
scroll to position [25935, 0]
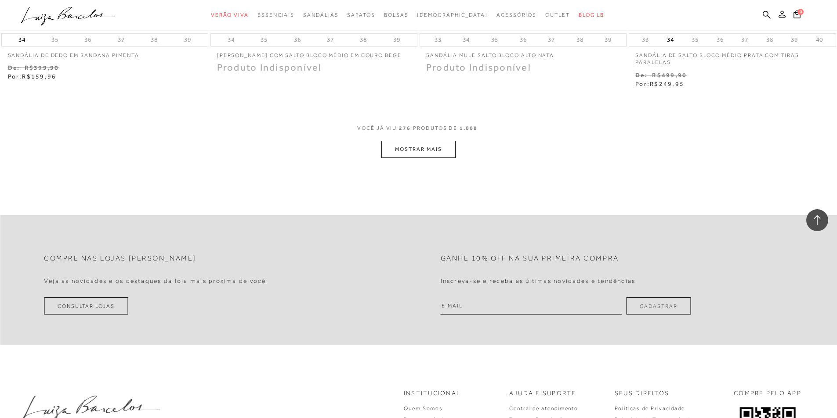
click at [431, 141] on button "MOSTRAR MAIS" at bounding box center [418, 149] width 74 height 17
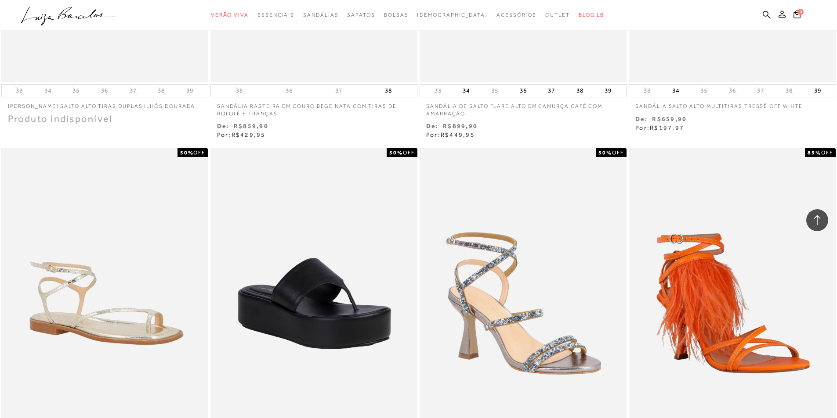
scroll to position [26989, 0]
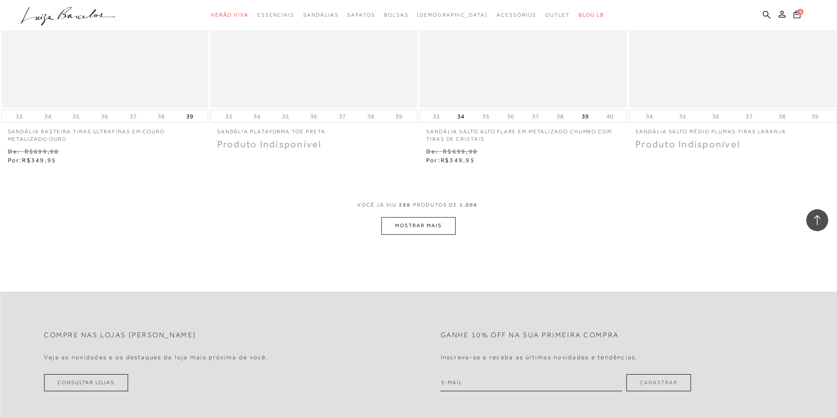
click at [440, 220] on button "MOSTRAR MAIS" at bounding box center [418, 225] width 74 height 17
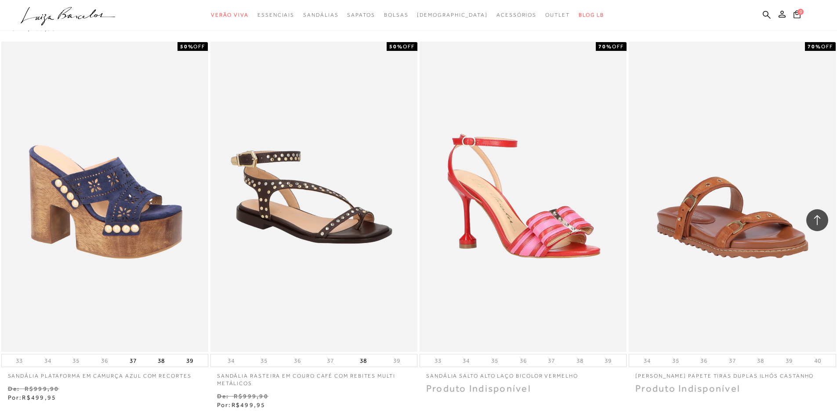
scroll to position [28087, 0]
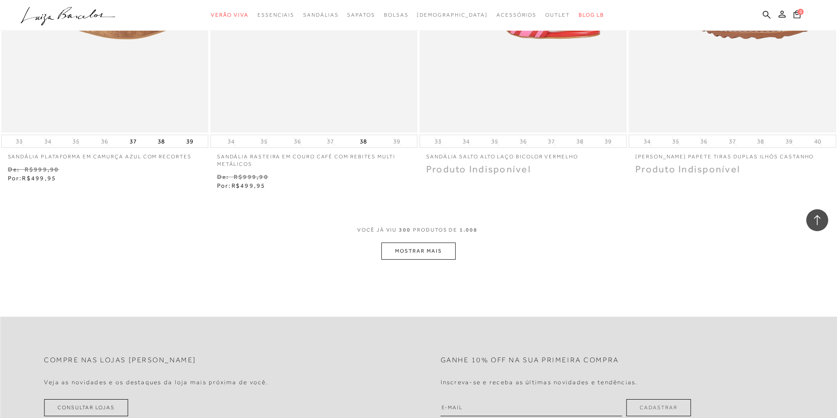
click at [427, 250] on button "MOSTRAR MAIS" at bounding box center [418, 251] width 74 height 17
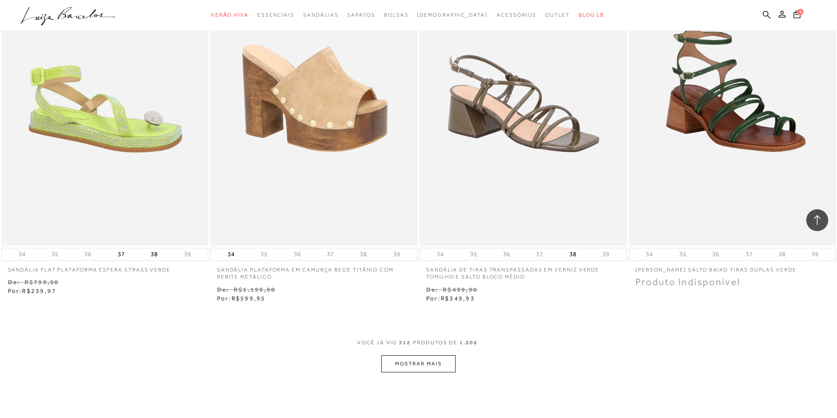
scroll to position [29184, 0]
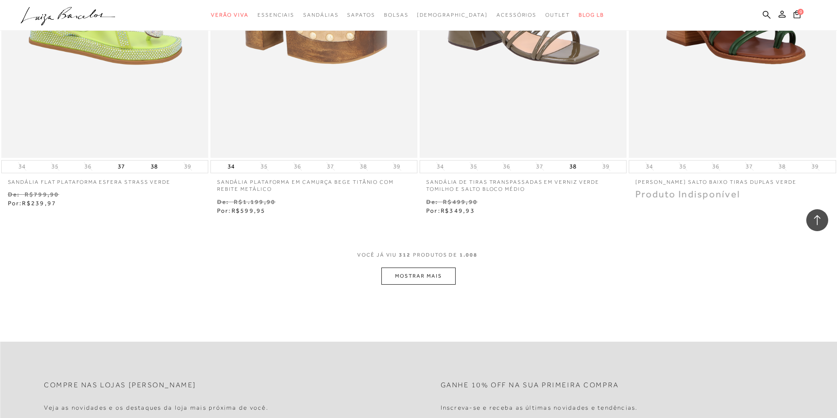
click at [443, 271] on button "MOSTRAR MAIS" at bounding box center [418, 276] width 74 height 17
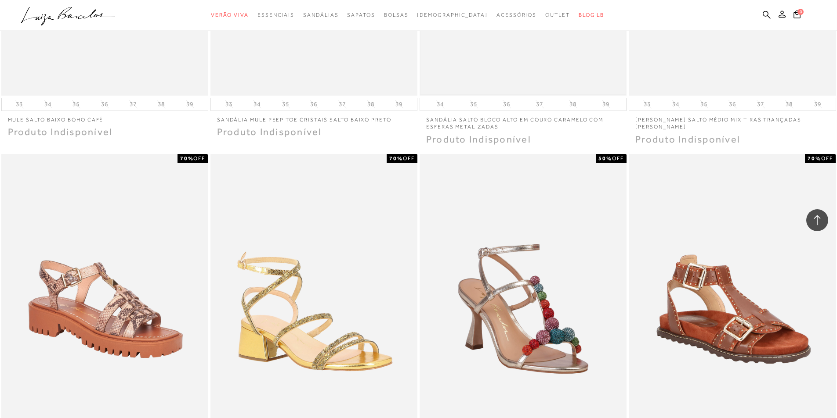
scroll to position [29799, 0]
